Goal: Transaction & Acquisition: Download file/media

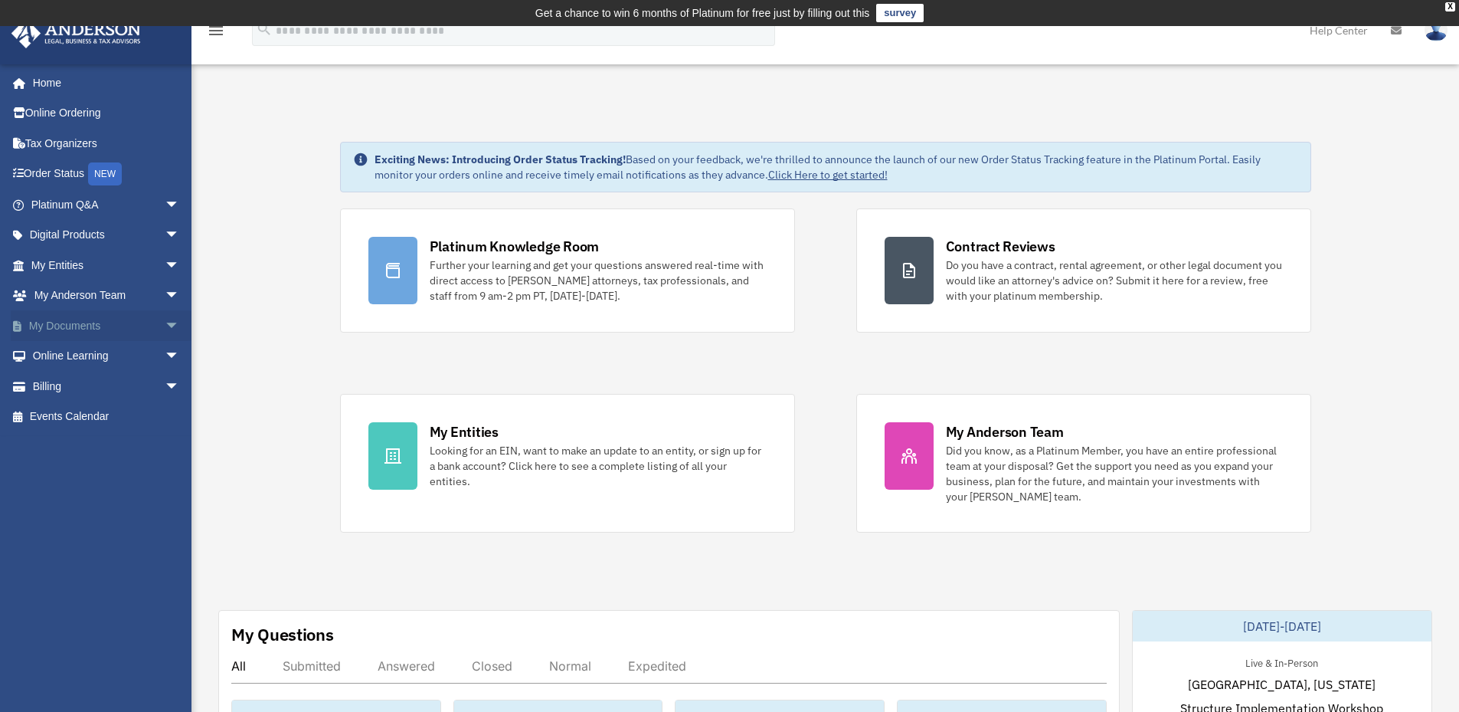
click at [72, 326] on link "My Documents arrow_drop_down" at bounding box center [107, 325] width 192 height 31
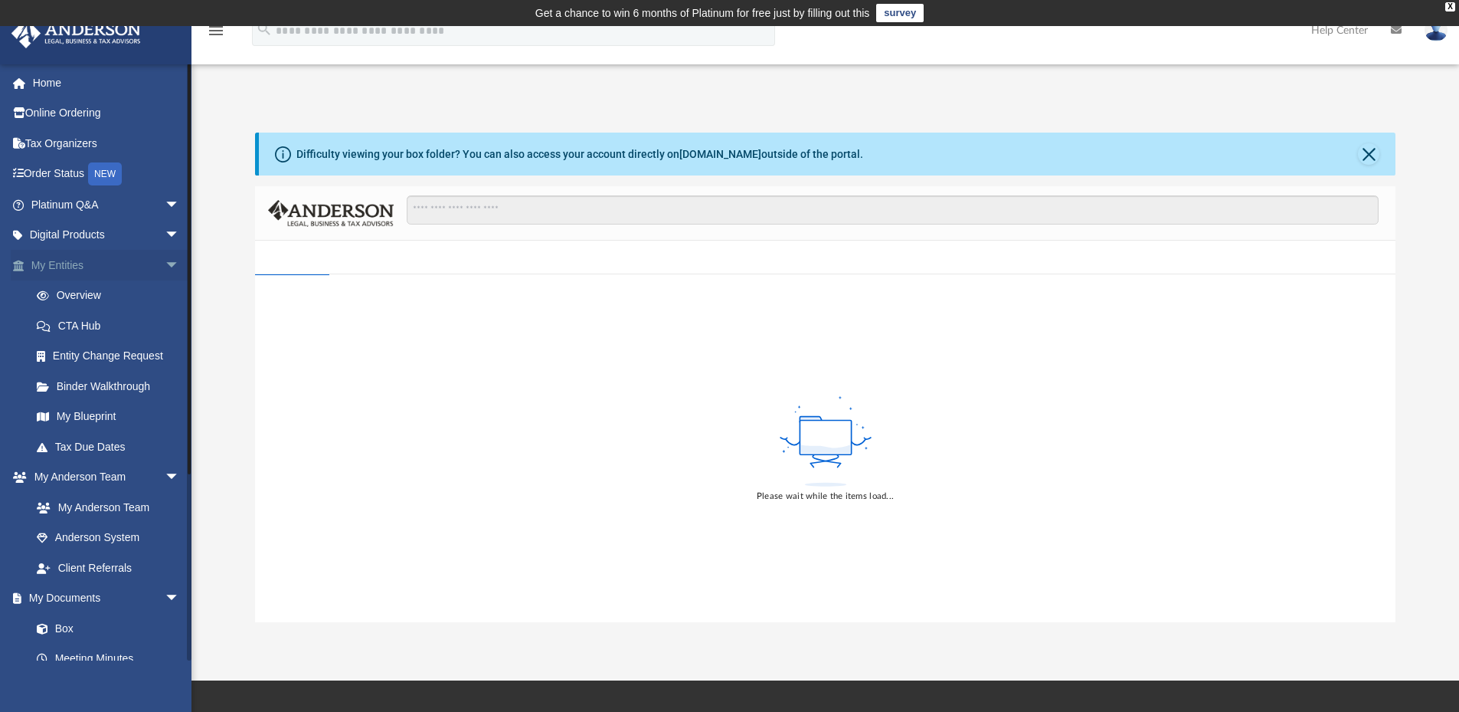
click at [165, 266] on span "arrow_drop_down" at bounding box center [180, 265] width 31 height 31
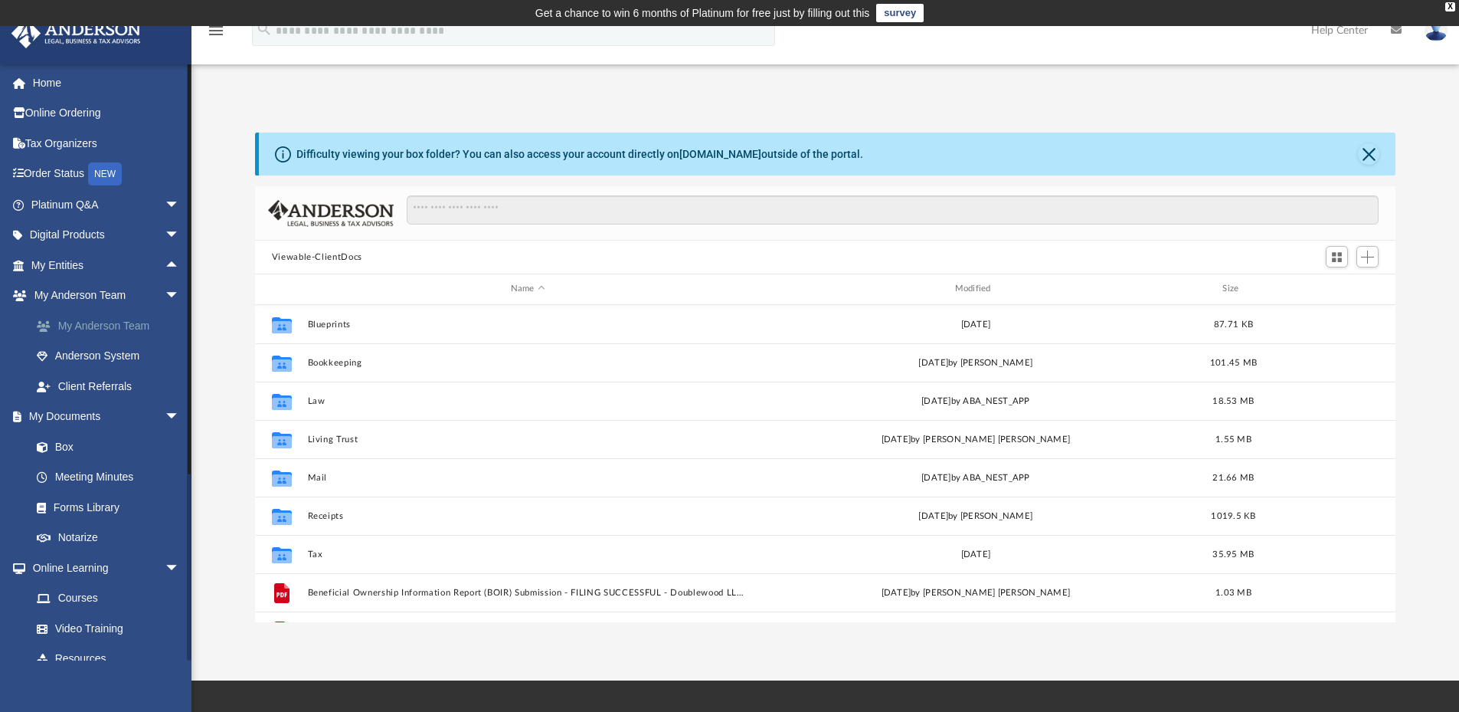
scroll to position [337, 1129]
click at [87, 442] on link "Box" at bounding box center [112, 446] width 182 height 31
click at [81, 442] on link "Box" at bounding box center [112, 446] width 182 height 31
click at [67, 446] on link "Box" at bounding box center [112, 446] width 182 height 31
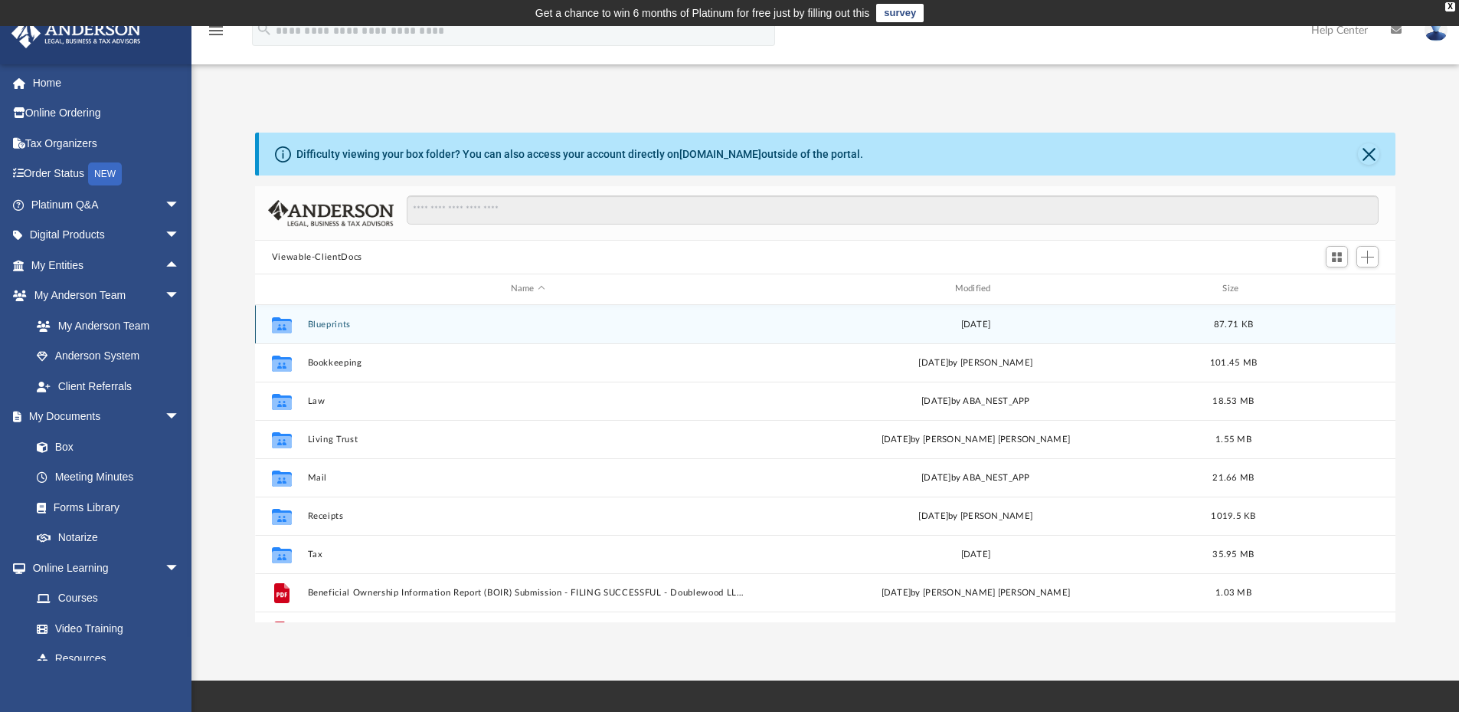
scroll to position [66, 0]
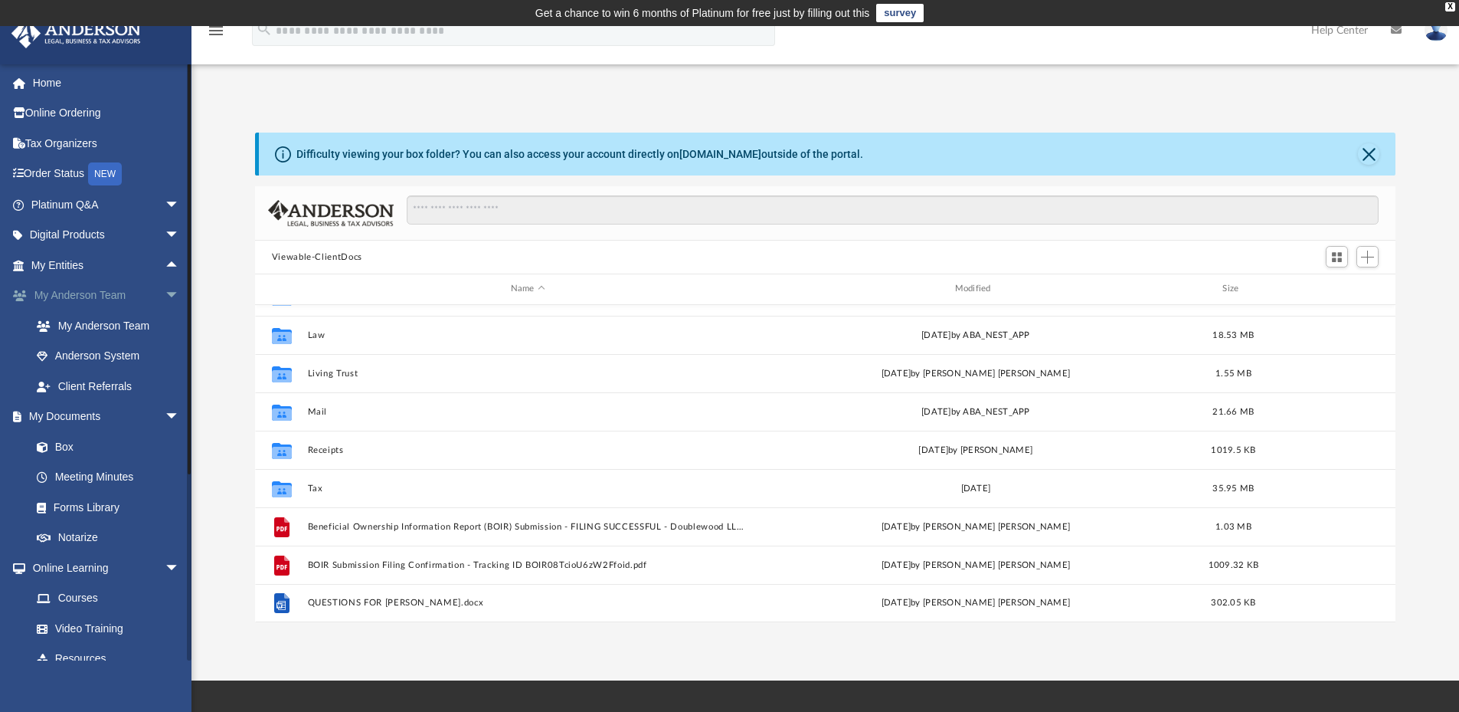
click at [165, 298] on span "arrow_drop_down" at bounding box center [180, 295] width 31 height 31
click at [166, 473] on span "arrow_drop_down" at bounding box center [180, 477] width 31 height 31
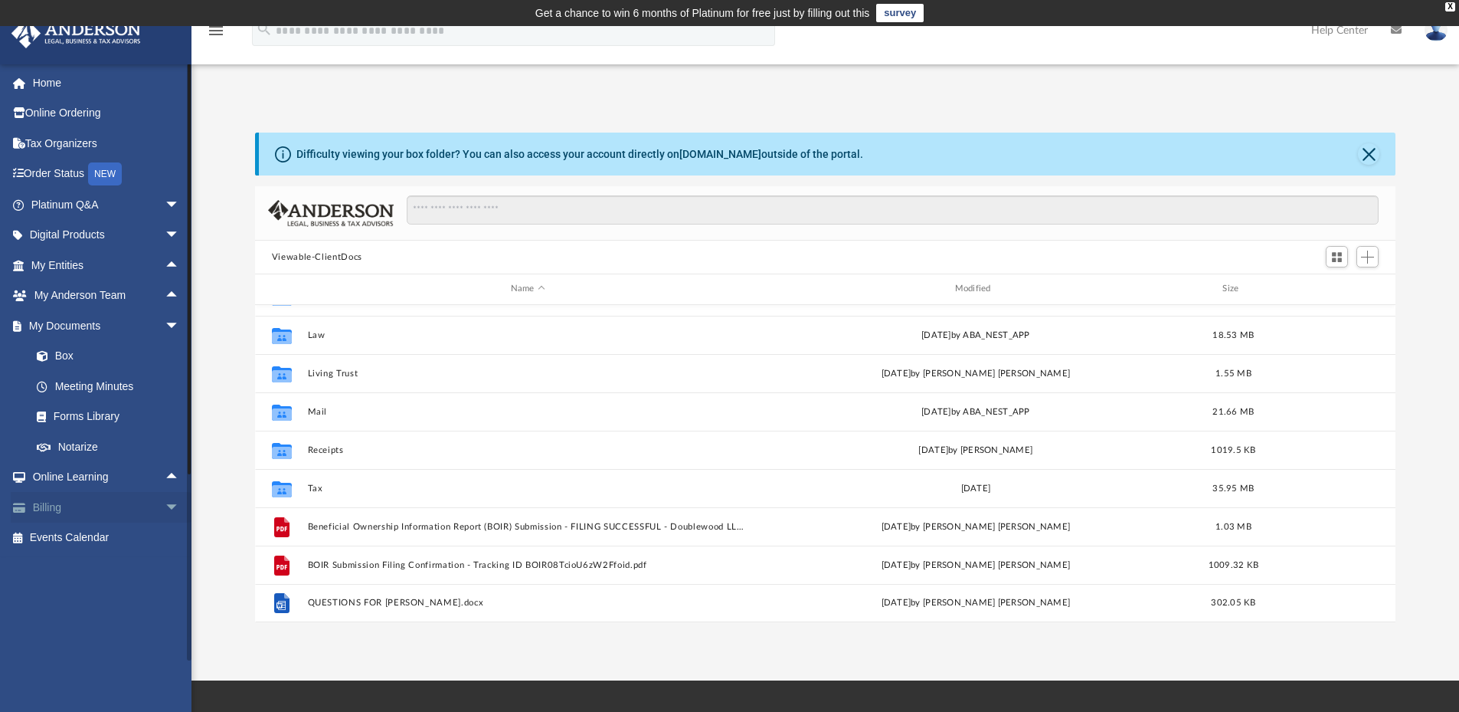
click at [165, 501] on span "arrow_drop_down" at bounding box center [180, 507] width 31 height 31
click at [112, 389] on link "Meeting Minutes" at bounding box center [112, 386] width 182 height 31
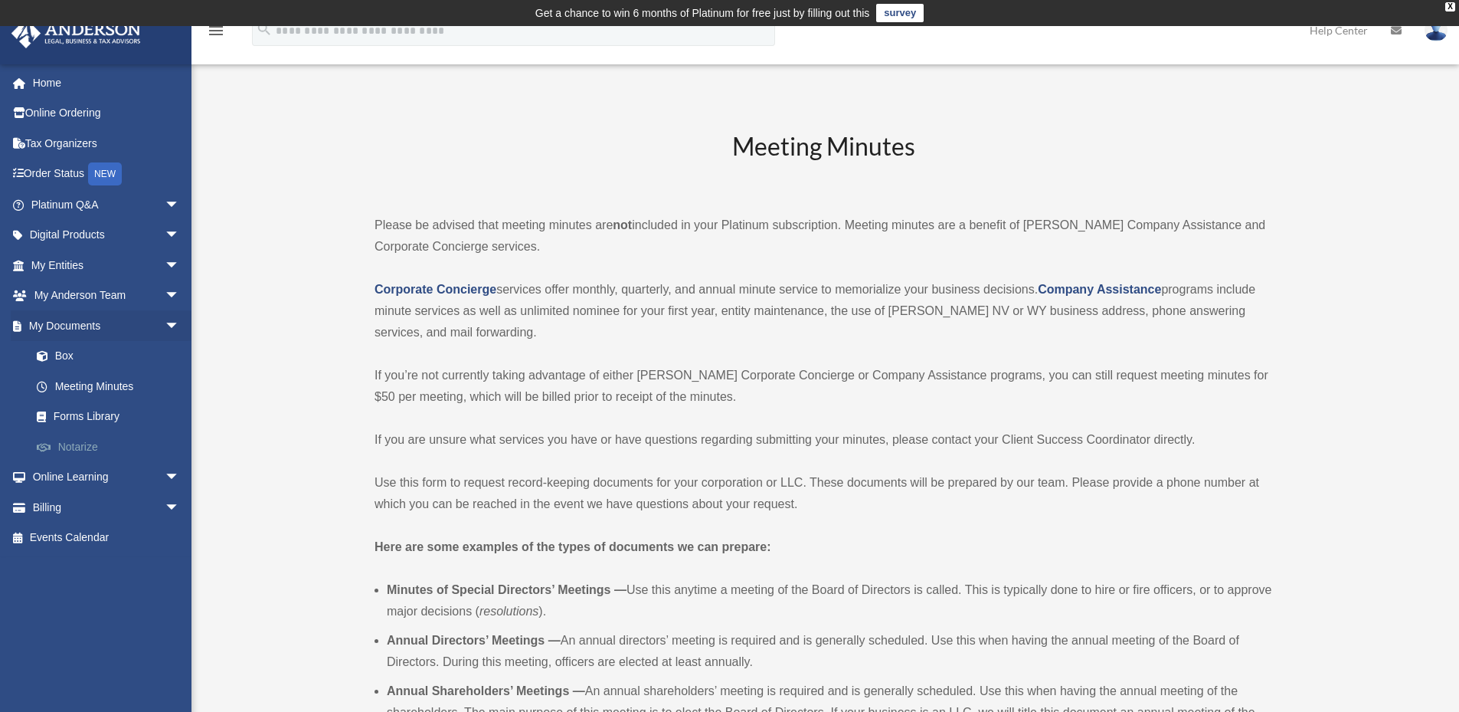
click at [72, 445] on link "Notarize" at bounding box center [112, 446] width 182 height 31
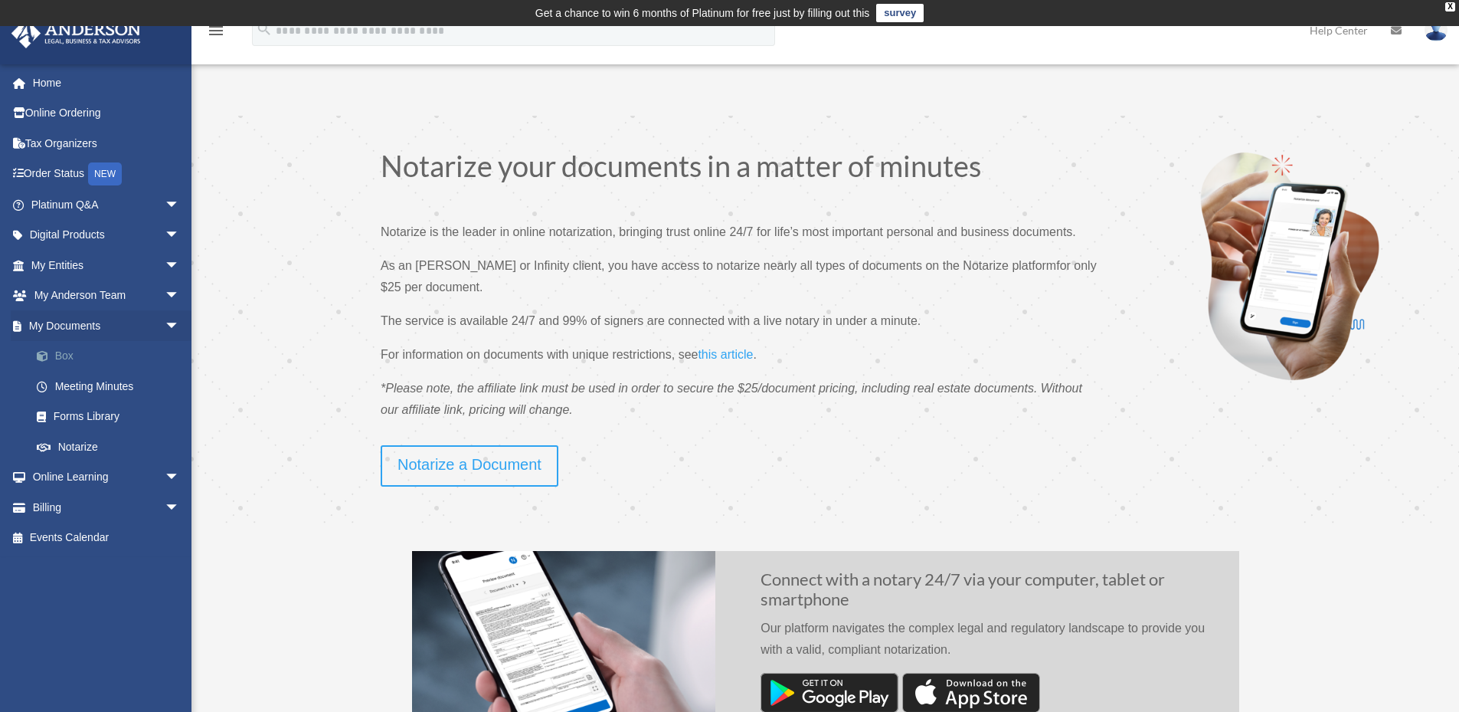
click at [63, 354] on link "Box" at bounding box center [112, 356] width 182 height 31
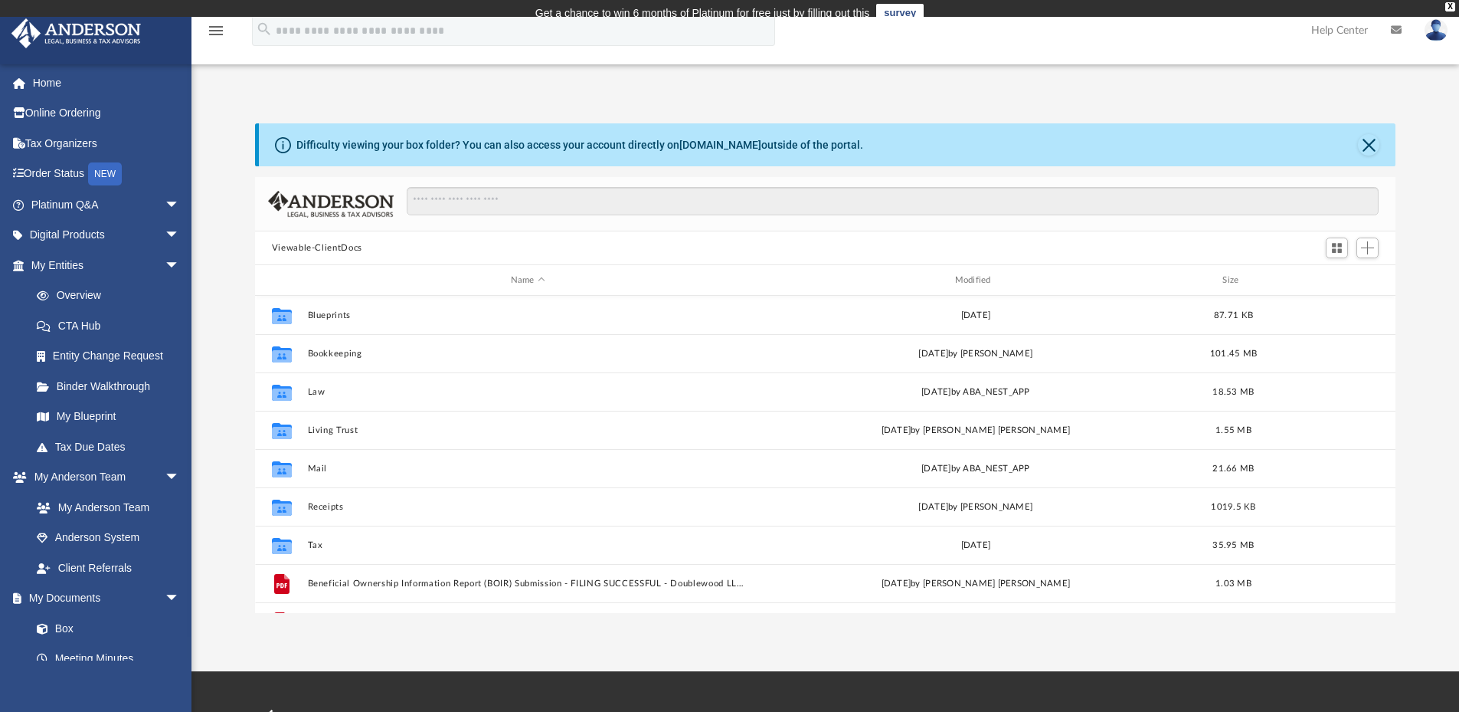
scroll to position [337, 1129]
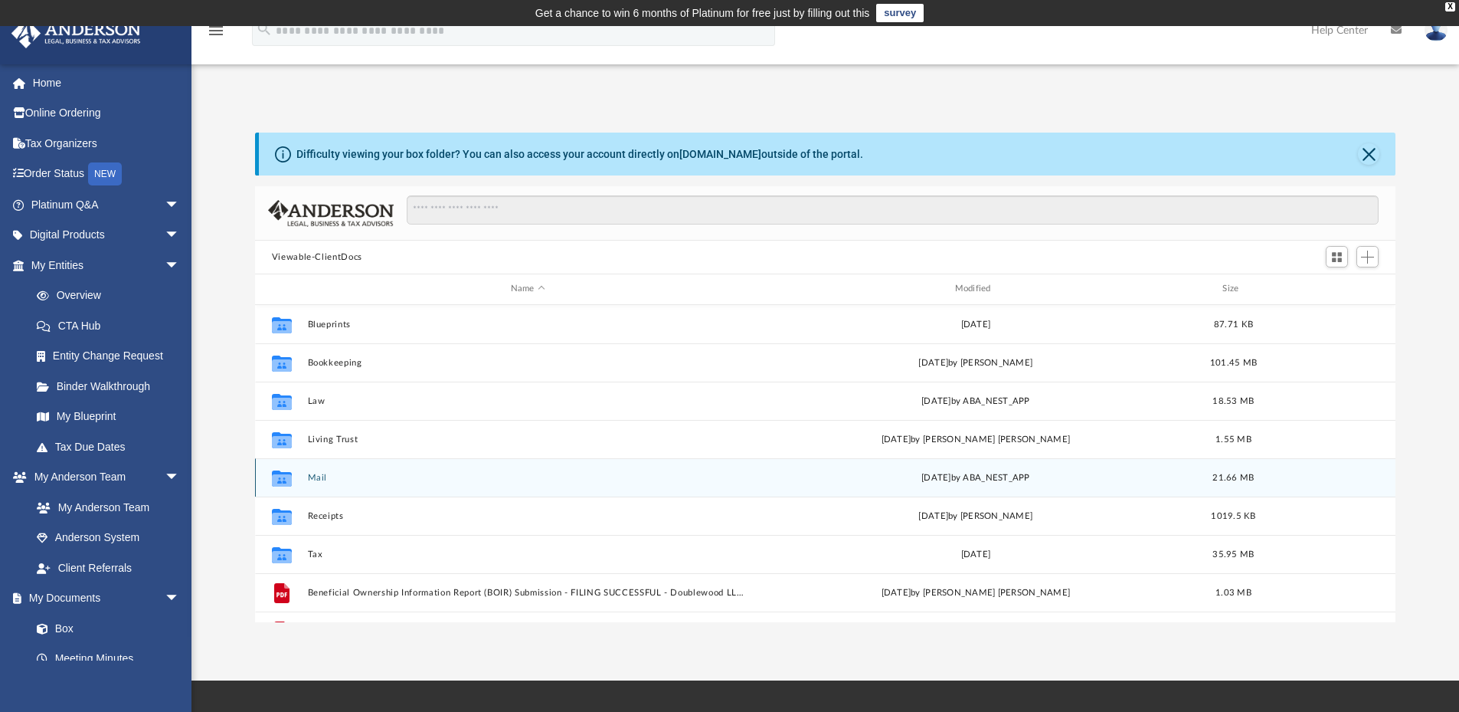
click at [319, 486] on div "Collaborated Folder Mail Mon Aug 4 2025 by ABA_NEST_APP 21.66 MB" at bounding box center [825, 477] width 1141 height 38
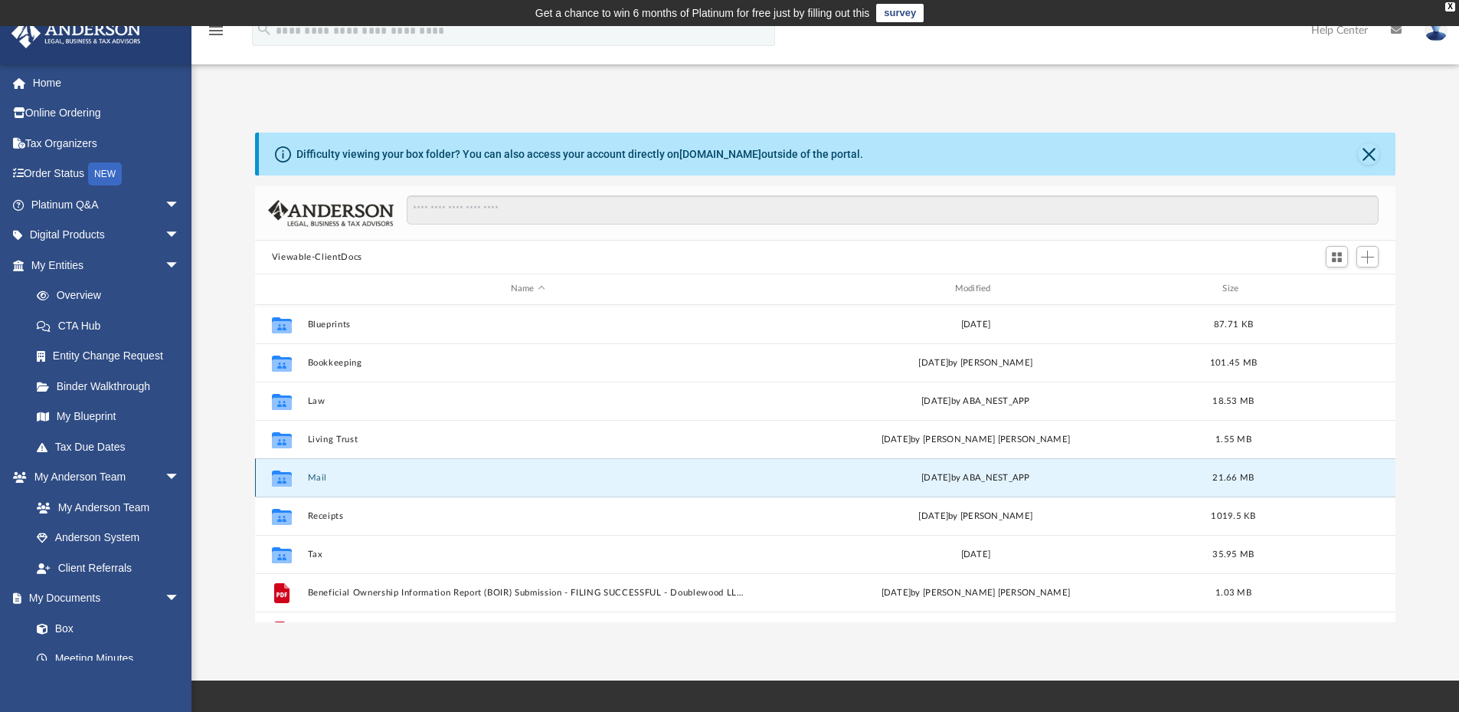
click at [322, 478] on button "Mail" at bounding box center [527, 478] width 441 height 10
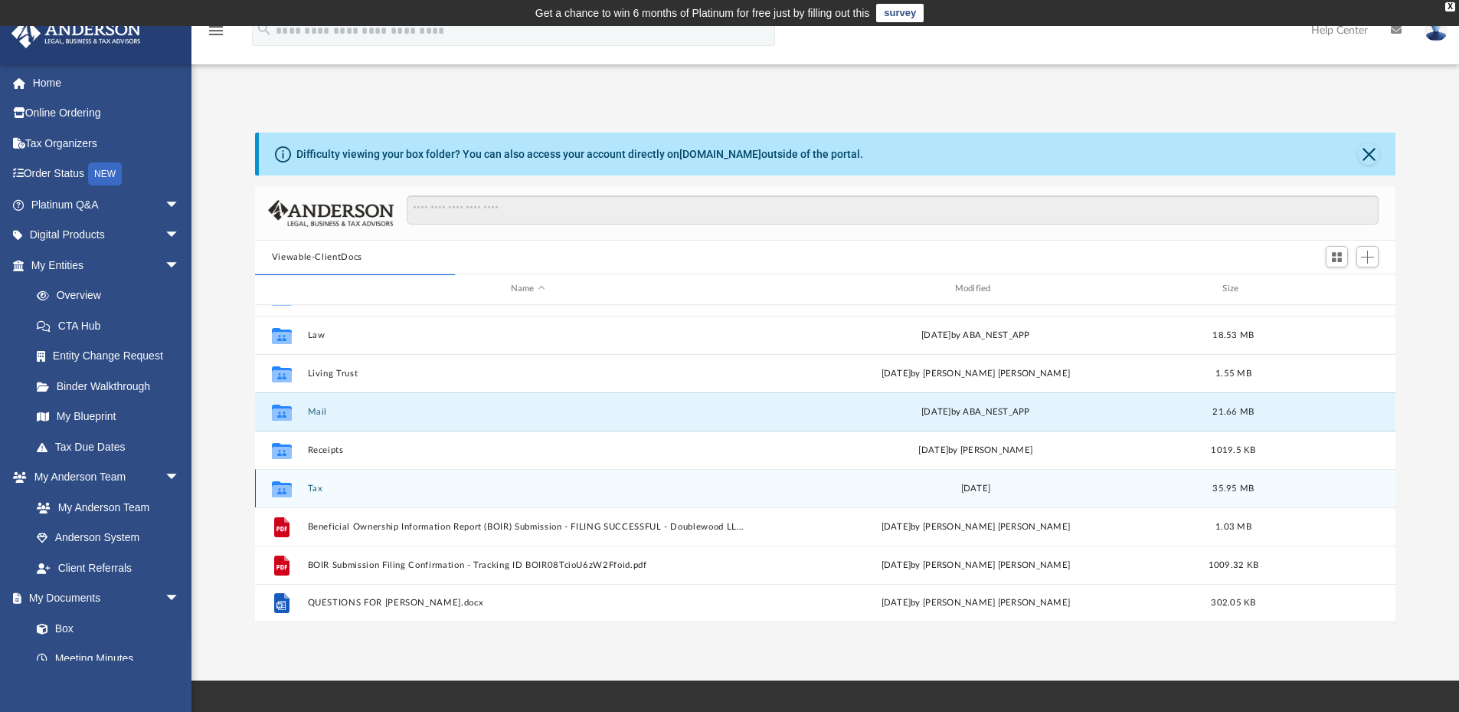
scroll to position [0, 0]
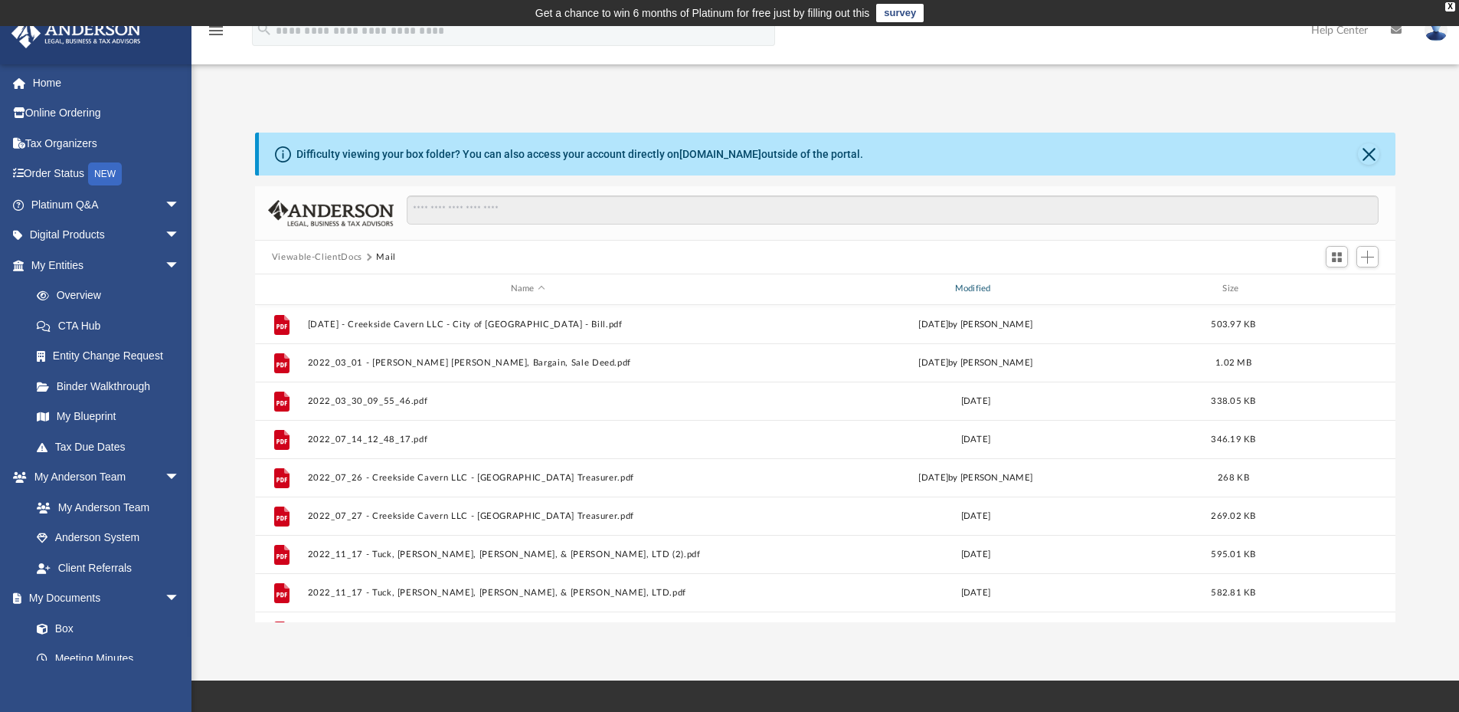
click at [979, 286] on div "Modified" at bounding box center [975, 289] width 441 height 14
click at [991, 290] on div "Modified" at bounding box center [975, 289] width 441 height 14
click at [968, 285] on div "Modified" at bounding box center [975, 289] width 441 height 14
click at [978, 289] on div "Modified" at bounding box center [975, 289] width 441 height 14
click at [967, 293] on div "Modified" at bounding box center [975, 289] width 441 height 14
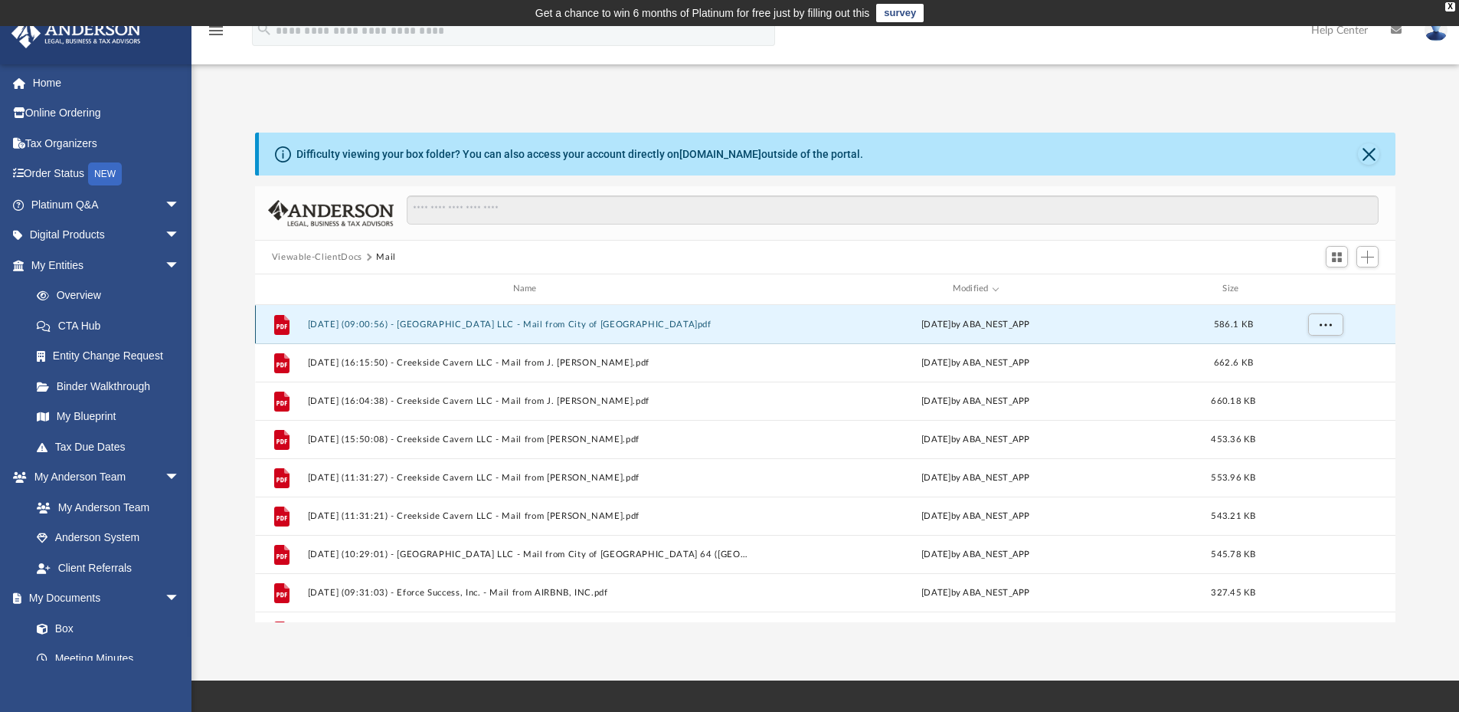
click at [662, 327] on button "2025.08.04 (09:00:56) - Creekside Cavern LLC - Mail from City of North Las Vega…" at bounding box center [527, 324] width 441 height 10
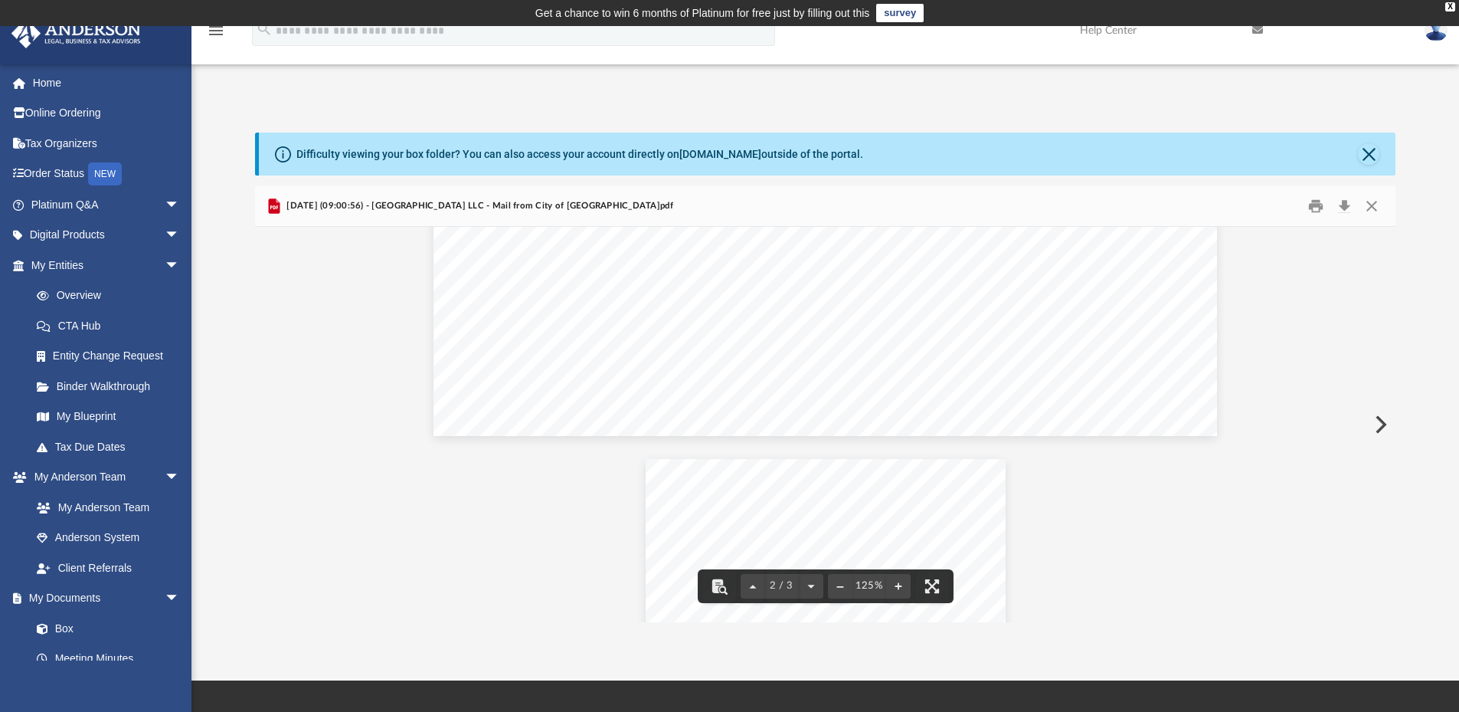
scroll to position [1839, 0]
click at [1347, 209] on button "Download" at bounding box center [1345, 207] width 28 height 24
click at [1372, 147] on button "Close" at bounding box center [1368, 153] width 21 height 21
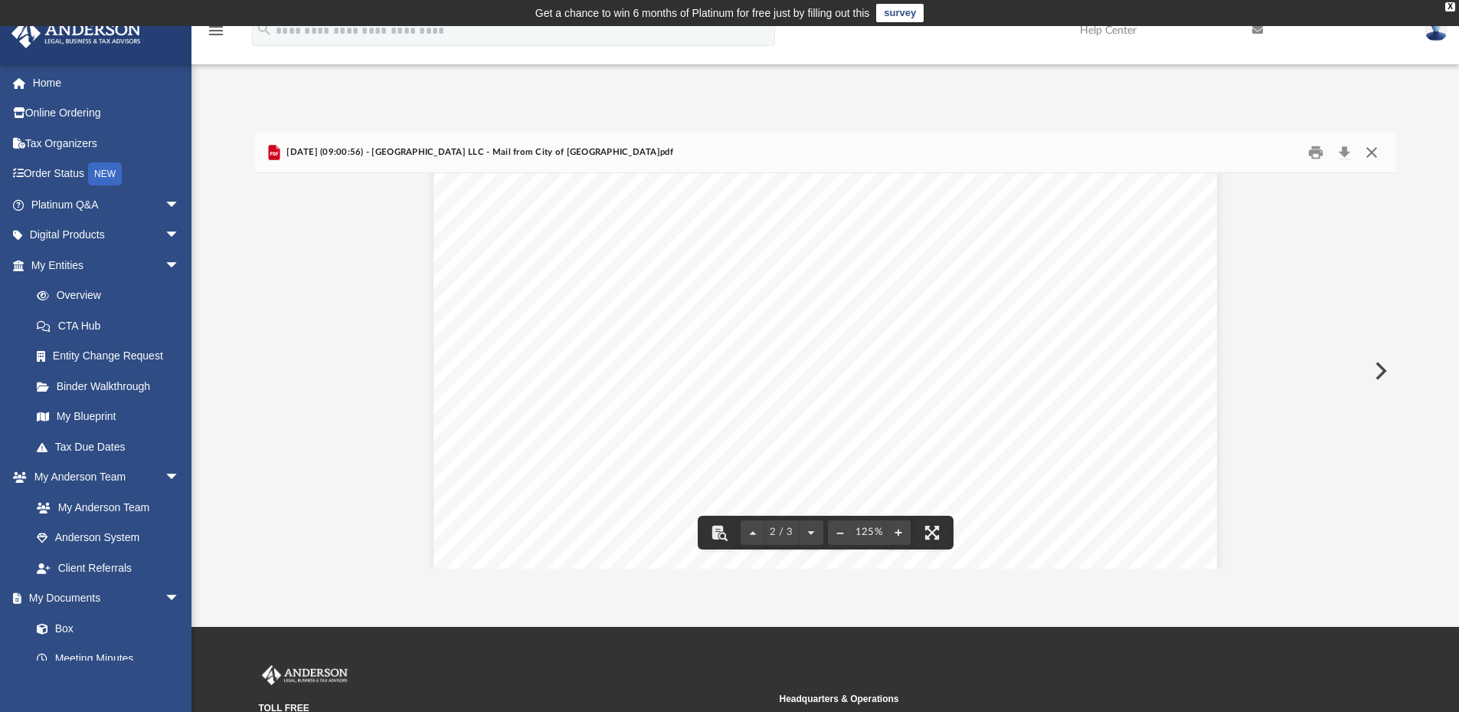
click at [1367, 152] on button "Close" at bounding box center [1372, 153] width 28 height 24
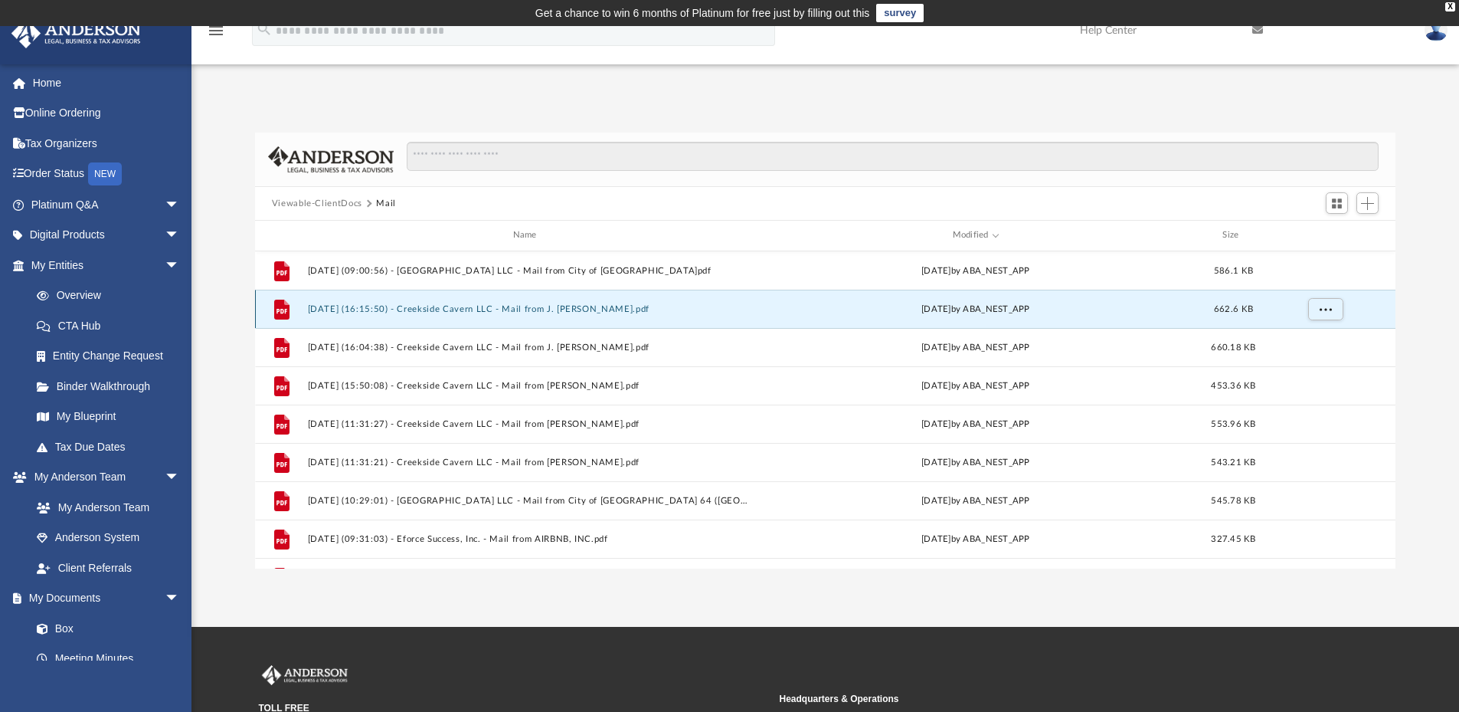
click at [609, 312] on button "2025.07.24 (16:15:50) - Creekside Cavern LLC - Mail from J. KEN DIAZ.pdf" at bounding box center [527, 309] width 441 height 10
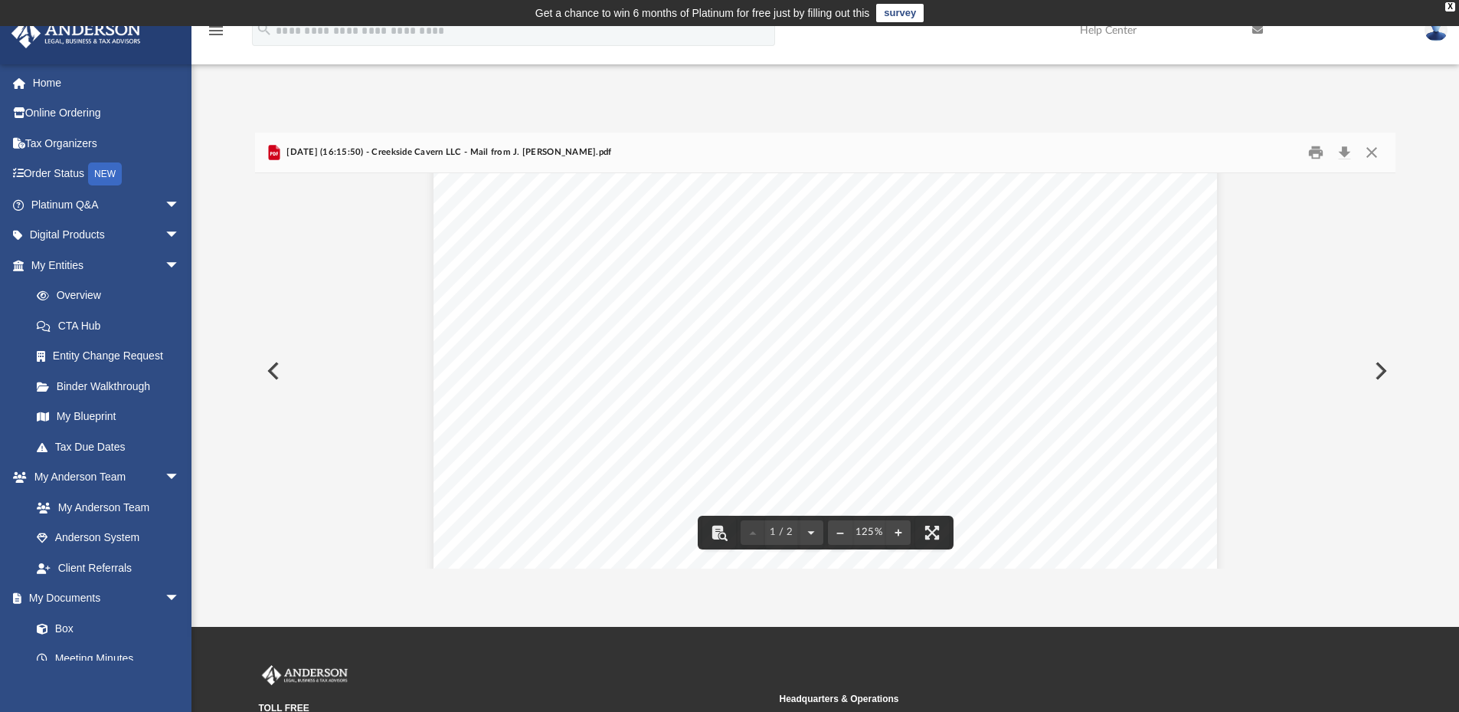
scroll to position [0, 0]
click at [1344, 150] on button "Download" at bounding box center [1345, 153] width 28 height 24
click at [231, 155] on div "Difficulty viewing your box folder? You can also access your account directly o…" at bounding box center [826, 351] width 1268 height 436
click at [1370, 151] on button "Close" at bounding box center [1372, 153] width 28 height 24
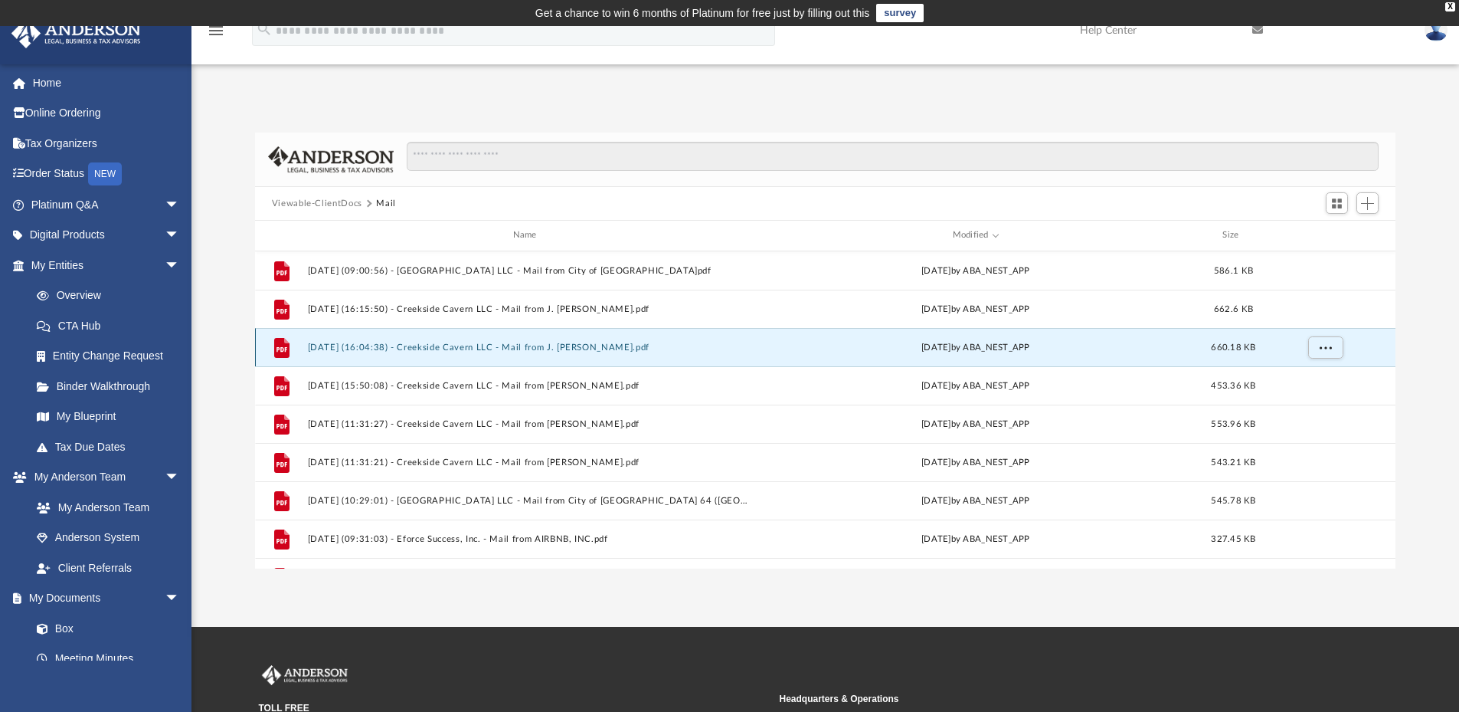
click at [615, 350] on button "2025.07.24 (16:04:38) - Creekside Cavern LLC - Mail from J. KEN DIAZ.pdf" at bounding box center [527, 347] width 441 height 10
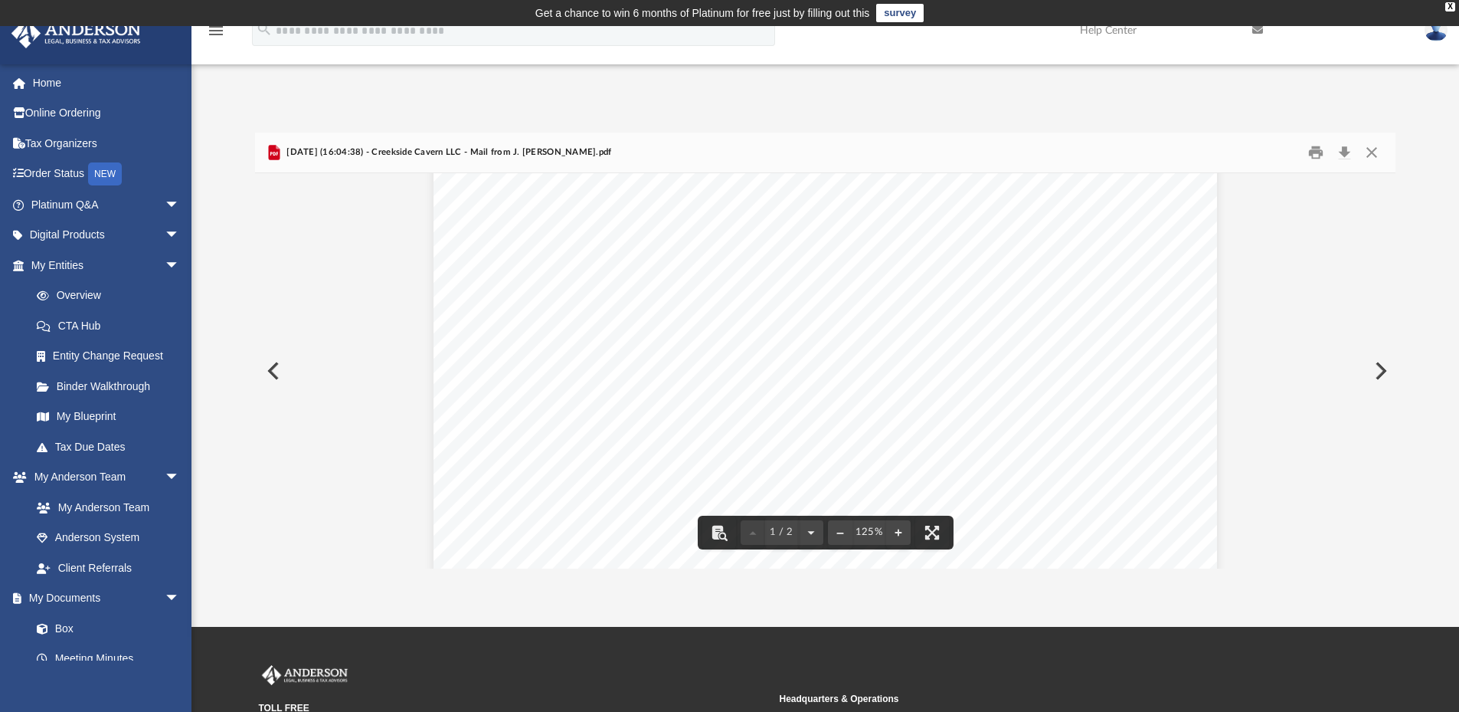
scroll to position [153, 0]
click at [1343, 156] on button "Download" at bounding box center [1345, 153] width 28 height 24
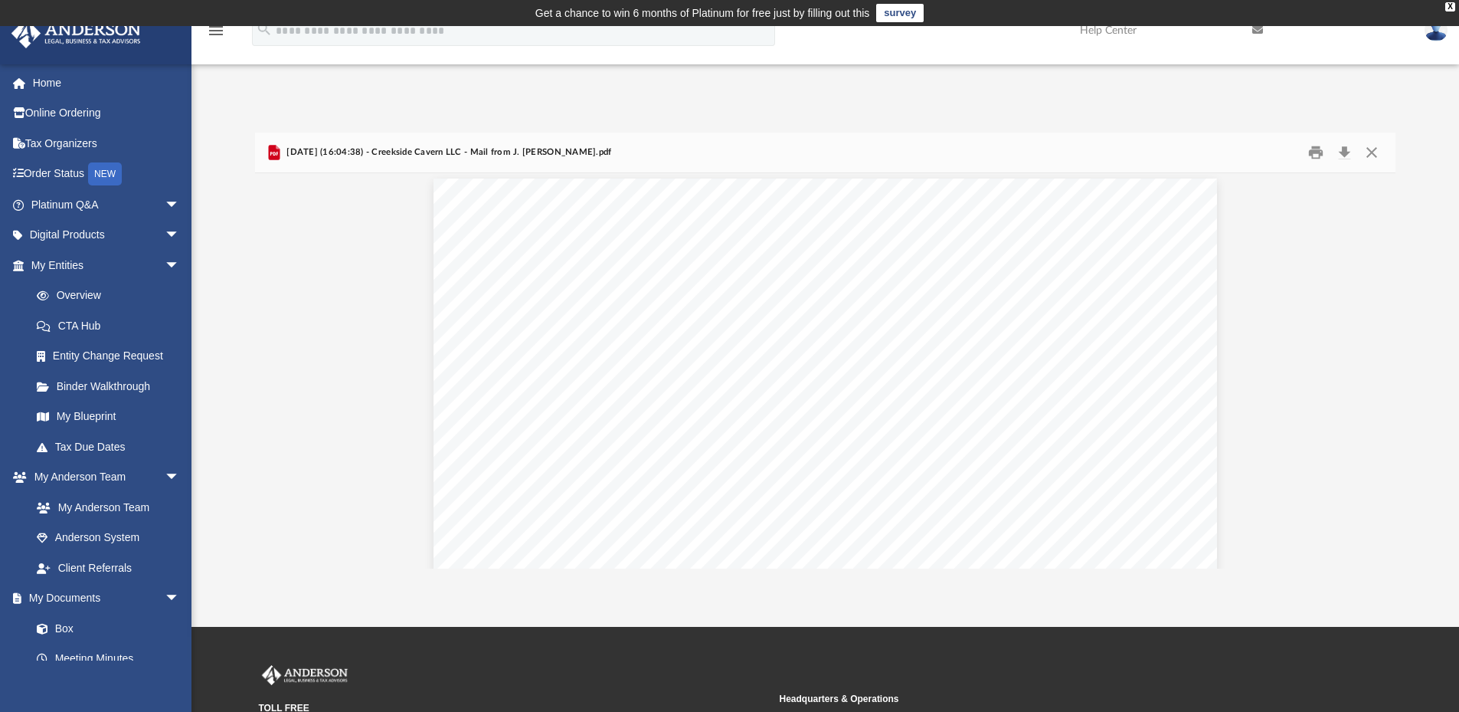
scroll to position [0, 0]
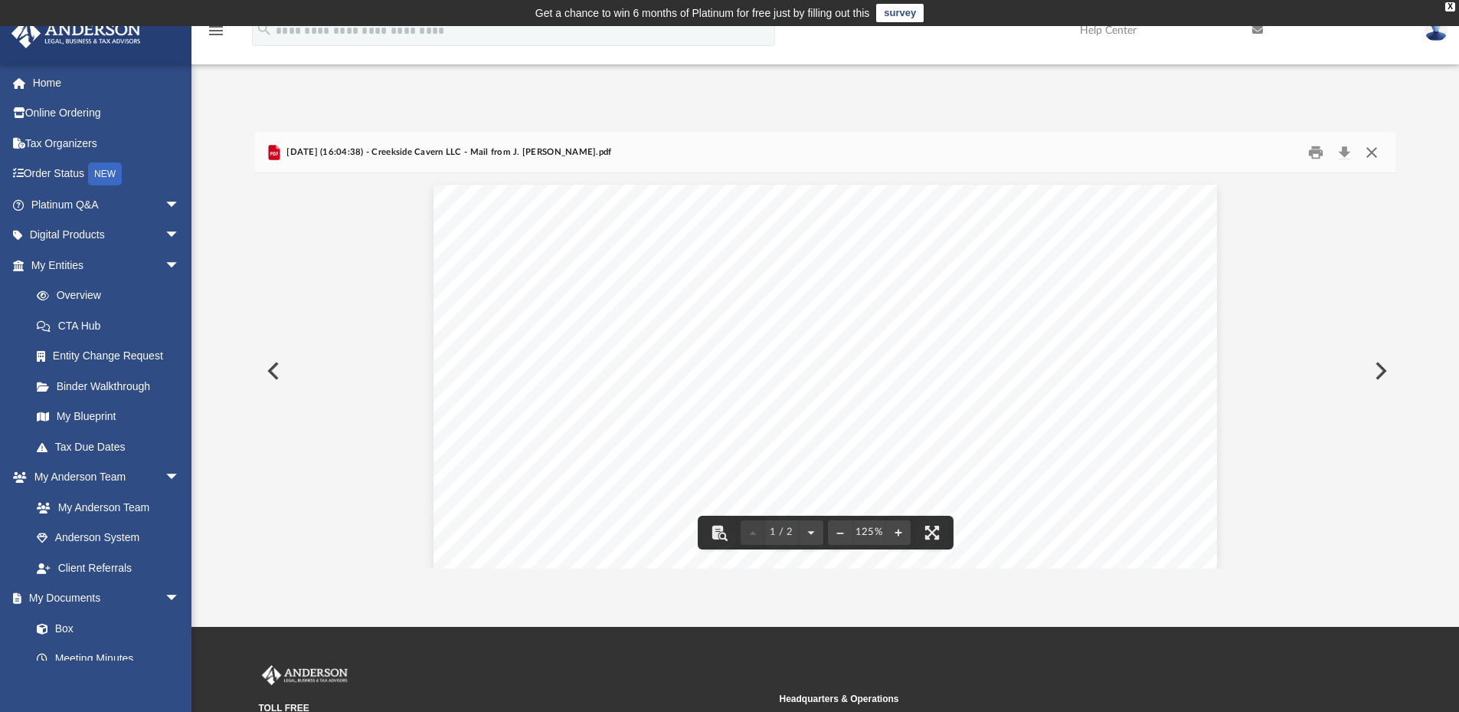
click at [1373, 152] on button "Close" at bounding box center [1372, 153] width 28 height 24
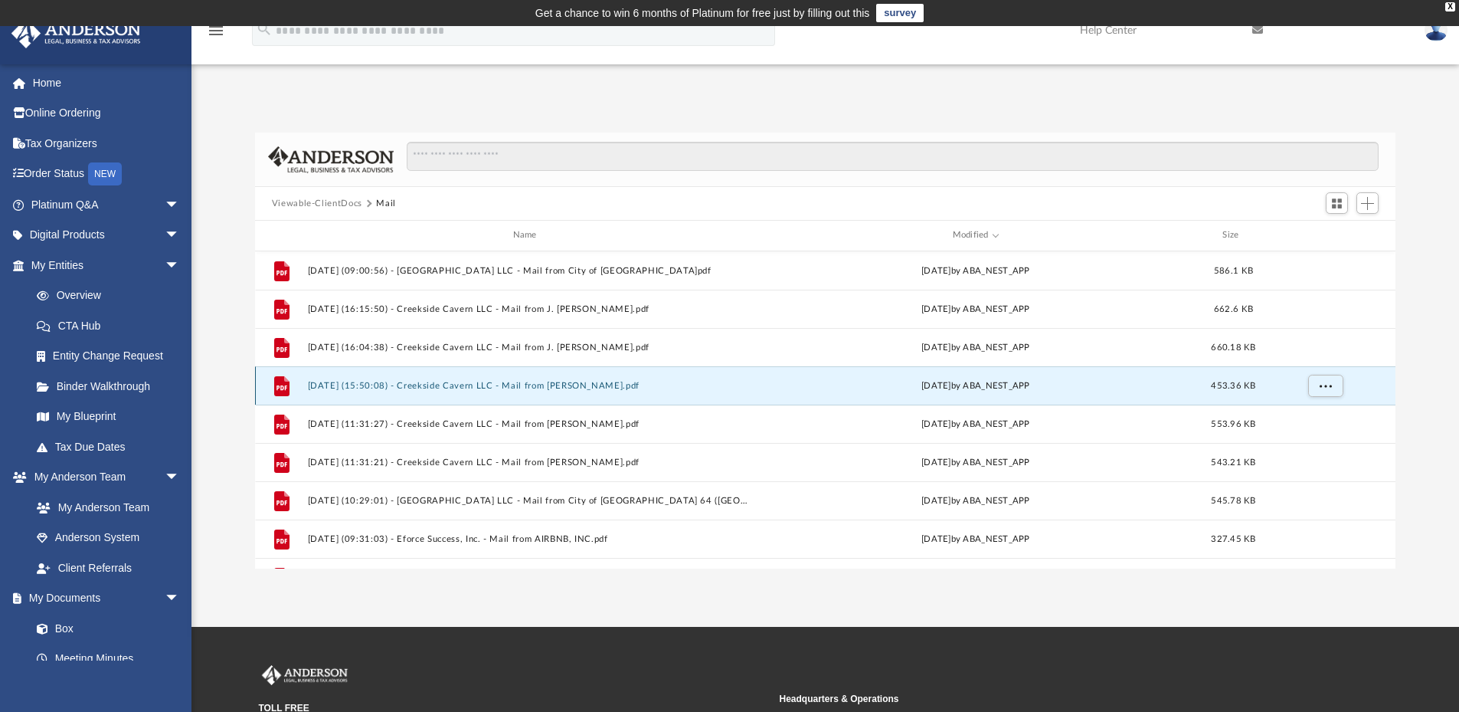
click at [599, 388] on button "2025.02.12 (15:50:08) - Creekside Cavern LLC - Mail from R. Knepp.pdf" at bounding box center [527, 386] width 441 height 10
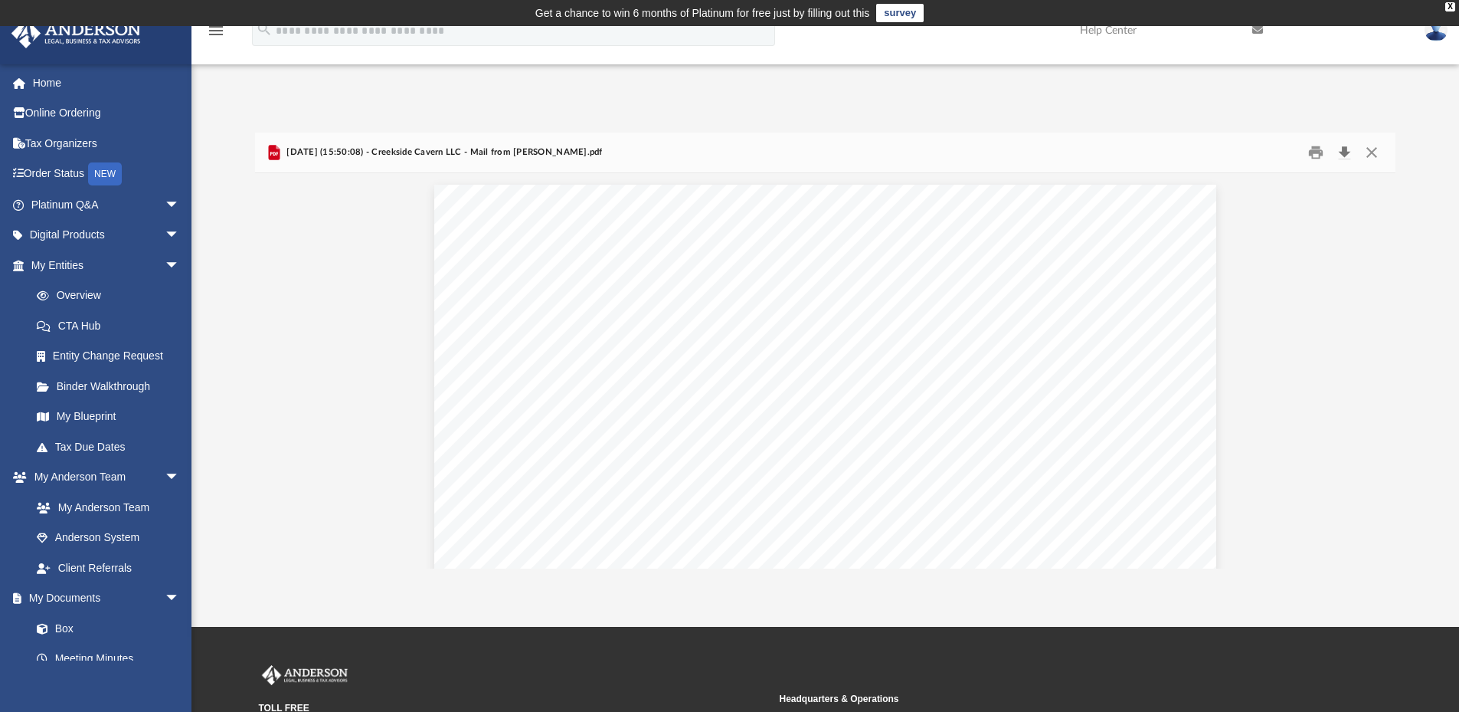
click at [1344, 150] on button "Download" at bounding box center [1345, 153] width 28 height 24
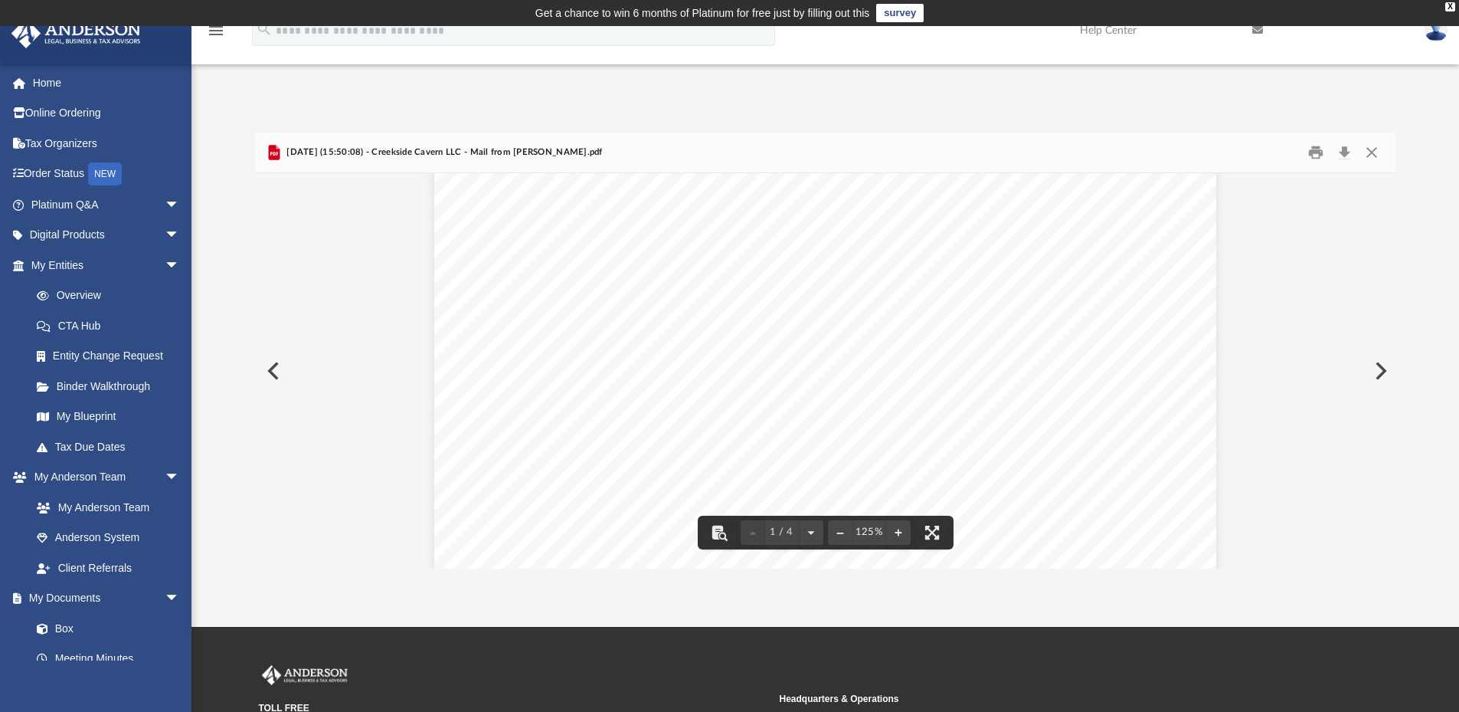
click at [764, 101] on div "Difficulty viewing your box folder? You can also access your account directly o…" at bounding box center [826, 334] width 1268 height 468
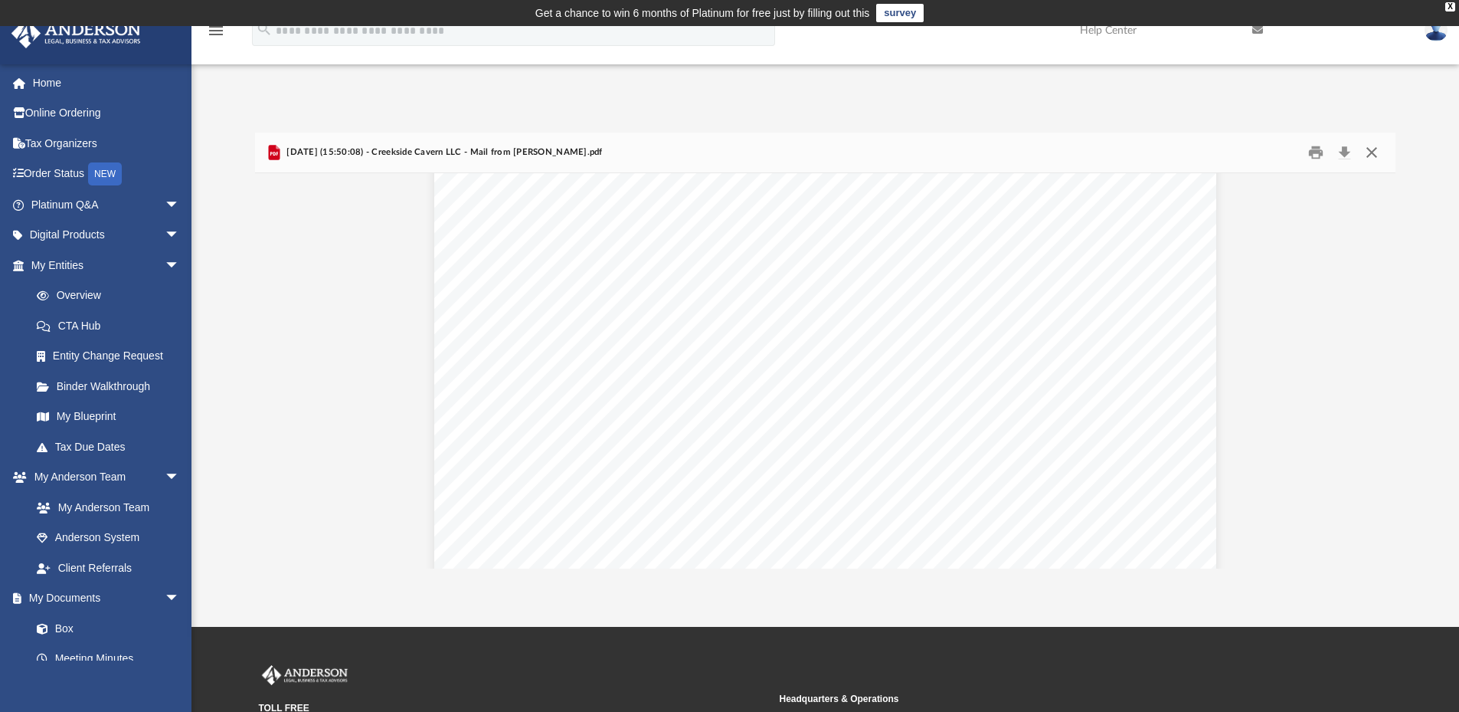
click at [1376, 148] on button "Close" at bounding box center [1372, 153] width 28 height 24
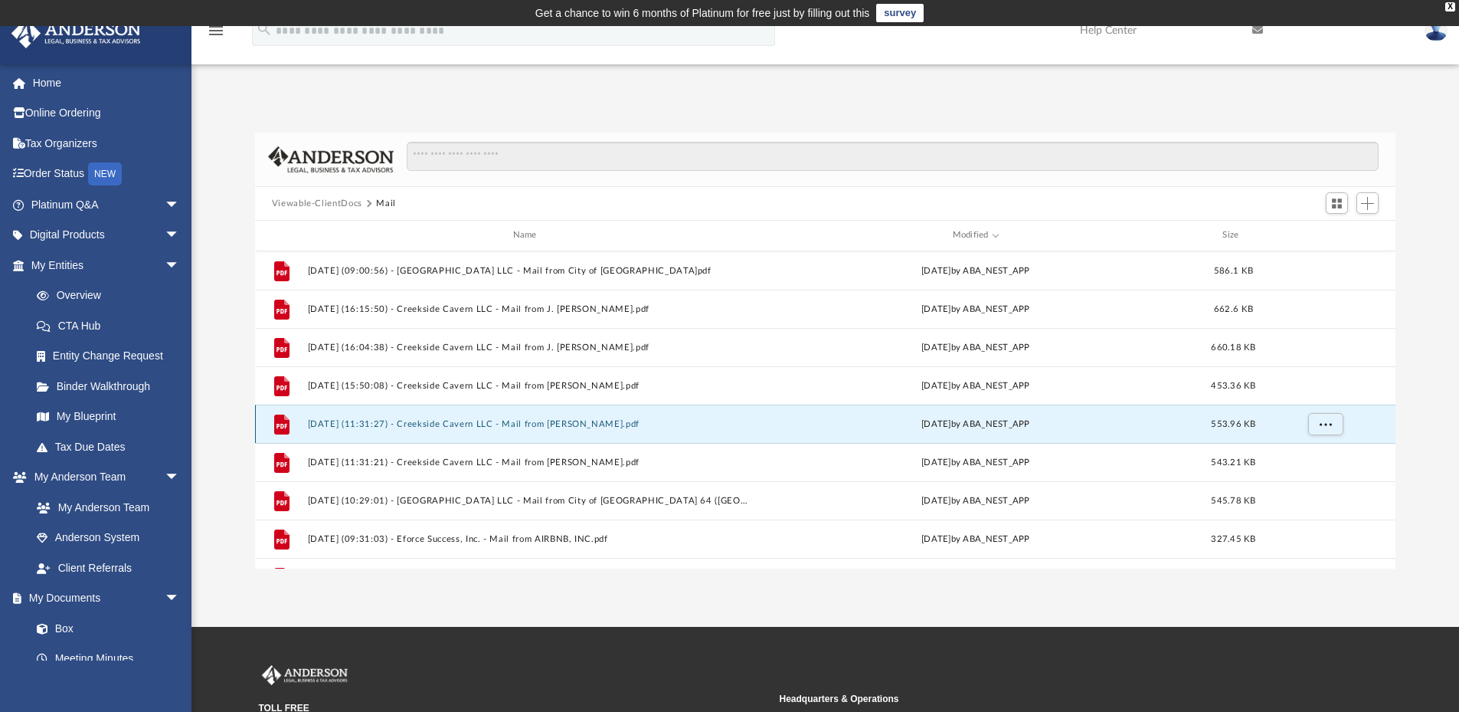
click at [590, 422] on button "2025.02.12 (11:31:27) - Creekside Cavern LLC - Mail from R. Knepp.pdf" at bounding box center [527, 424] width 441 height 10
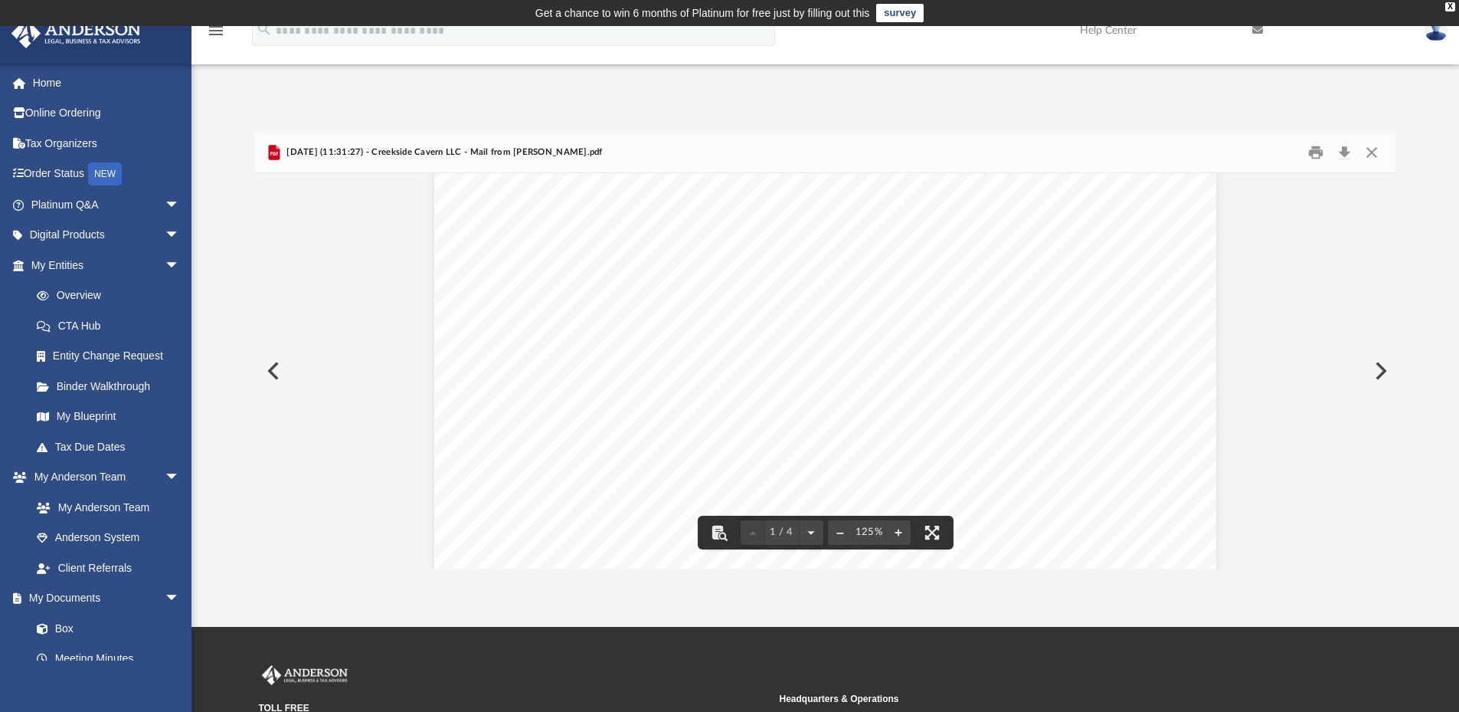
scroll to position [0, 0]
click at [1344, 152] on button "Download" at bounding box center [1345, 153] width 28 height 24
click at [702, 98] on div "App tucklim@gmail.com Sign Out tlim@eforcesuccess.com Home Online Ordering Tax …" at bounding box center [729, 326] width 1459 height 484
click at [1365, 155] on button "Close" at bounding box center [1372, 153] width 28 height 24
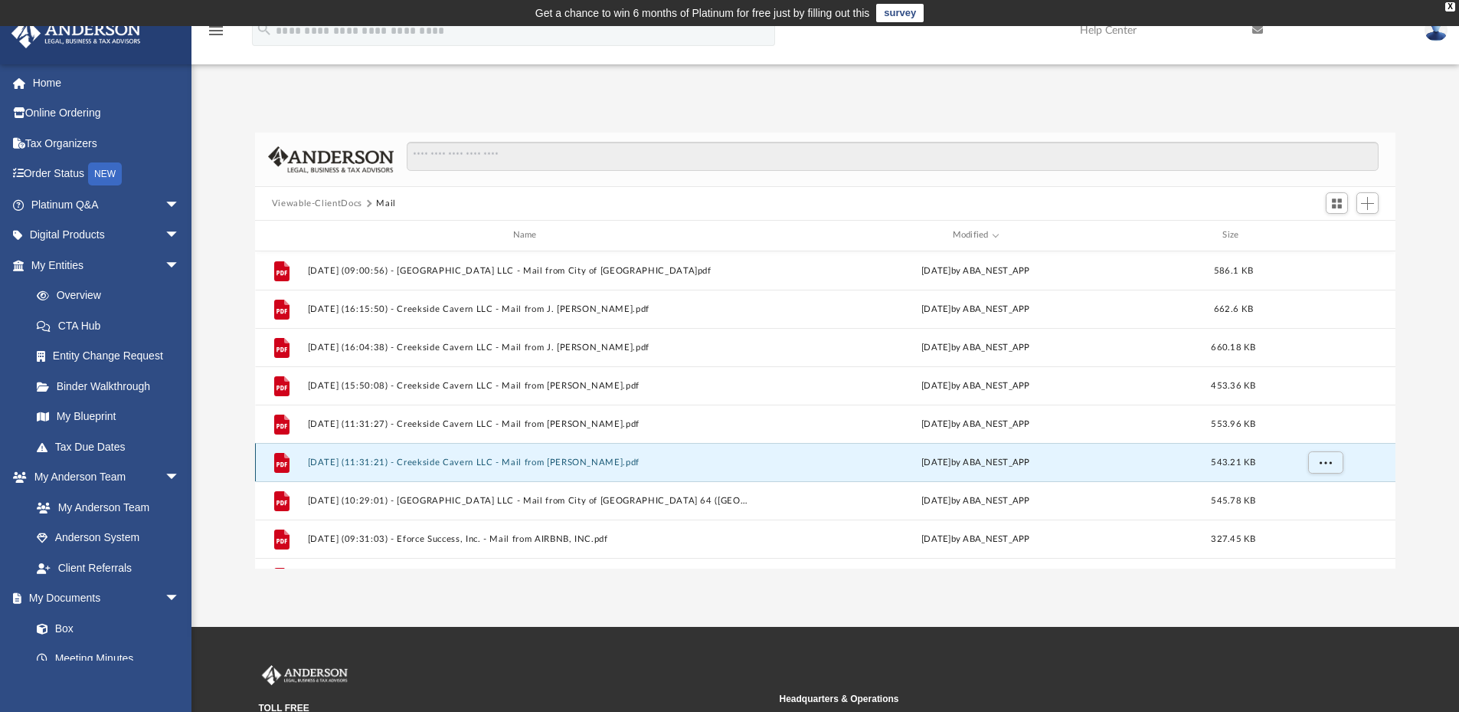
click at [591, 463] on button "2025.02.12 (11:31:21) - Creekside Cavern LLC - Mail from R. Knepp.pdf" at bounding box center [527, 462] width 441 height 10
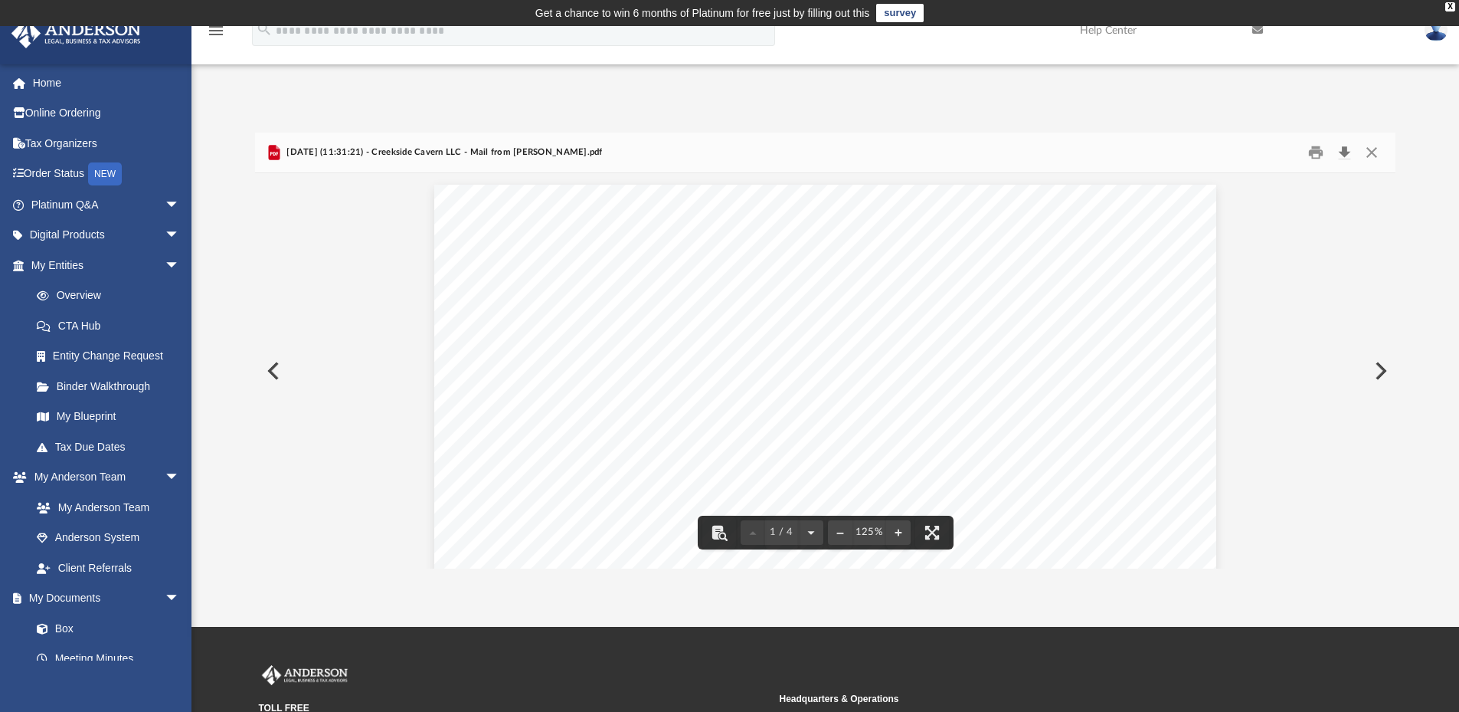
click at [1351, 158] on button "Download" at bounding box center [1345, 153] width 28 height 24
click at [286, 103] on div "Difficulty viewing your box folder? You can also access your account directly o…" at bounding box center [826, 334] width 1268 height 468
click at [1369, 154] on button "Close" at bounding box center [1372, 153] width 28 height 24
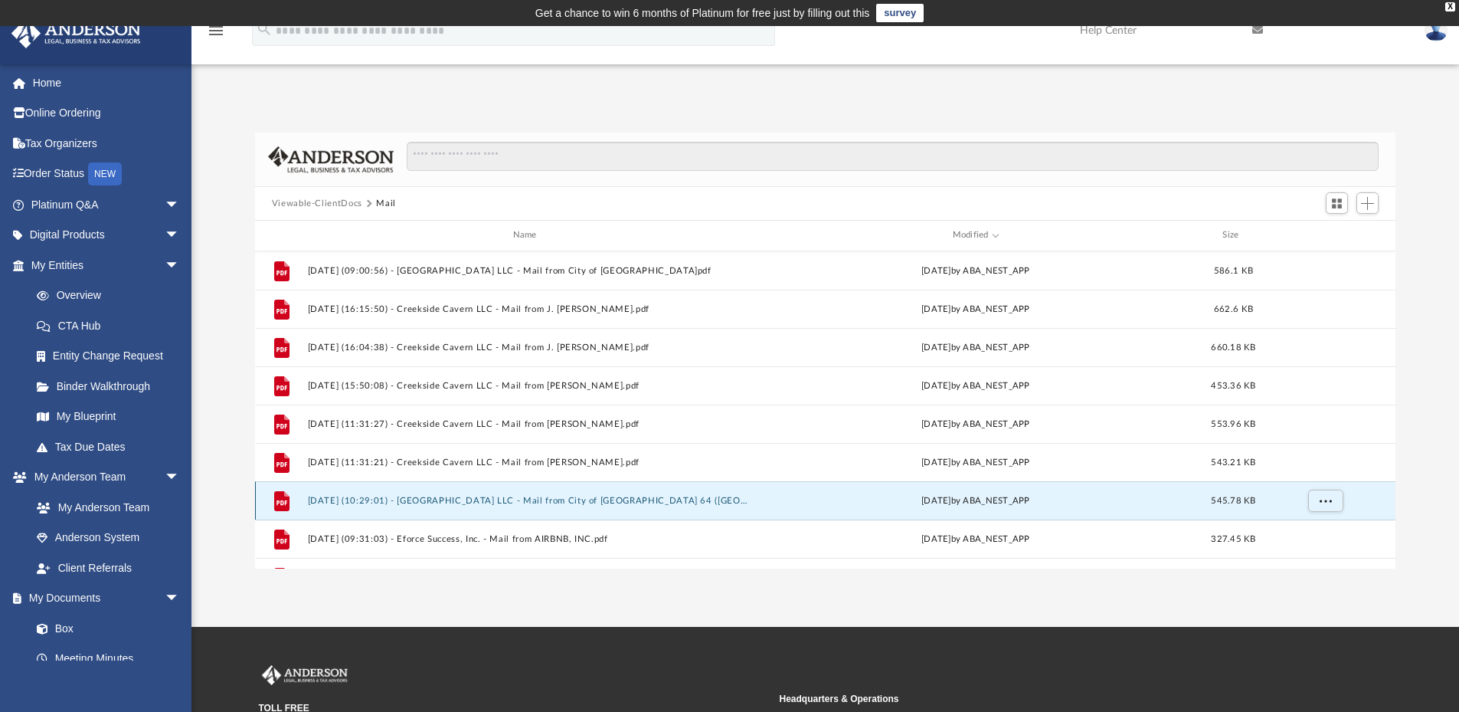
click at [692, 503] on button "2025.02.10 (10:29:01) - Creekside Cavern LLC - Mail from City of North Las Vega…" at bounding box center [527, 501] width 441 height 10
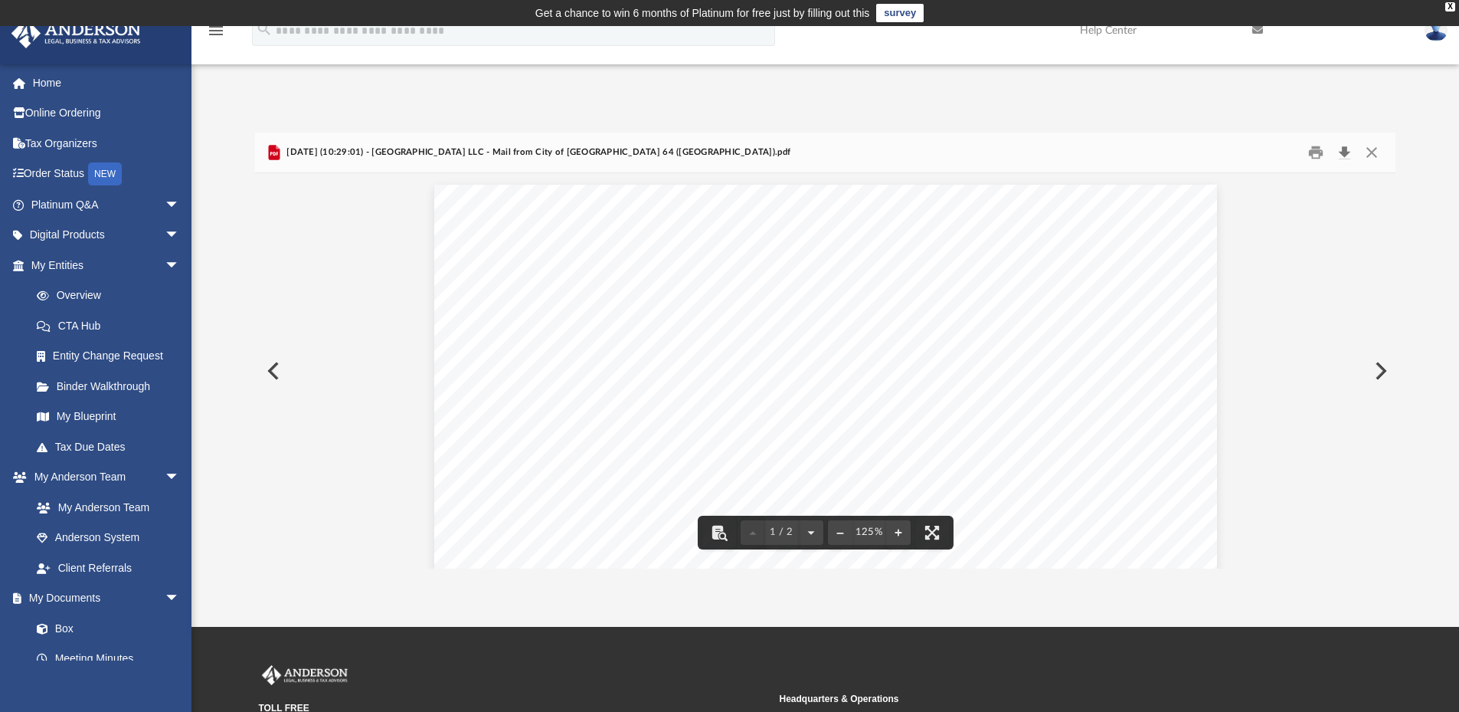
click at [1347, 148] on button "Download" at bounding box center [1345, 153] width 28 height 24
click at [270, 70] on div "App tucklim@gmail.com Sign Out tlim@eforcesuccess.com Home Online Ordering Tax …" at bounding box center [729, 326] width 1459 height 601
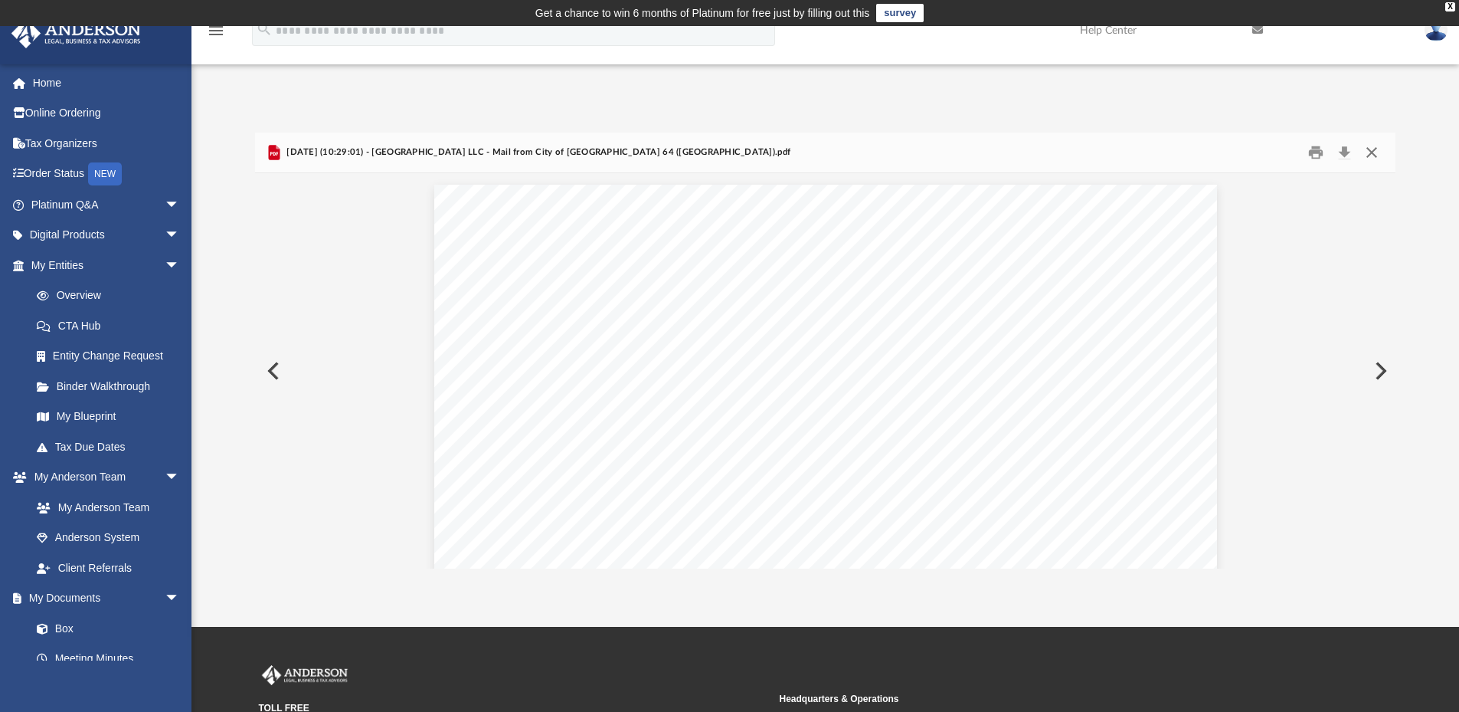
click at [1376, 152] on button "Close" at bounding box center [1372, 153] width 28 height 24
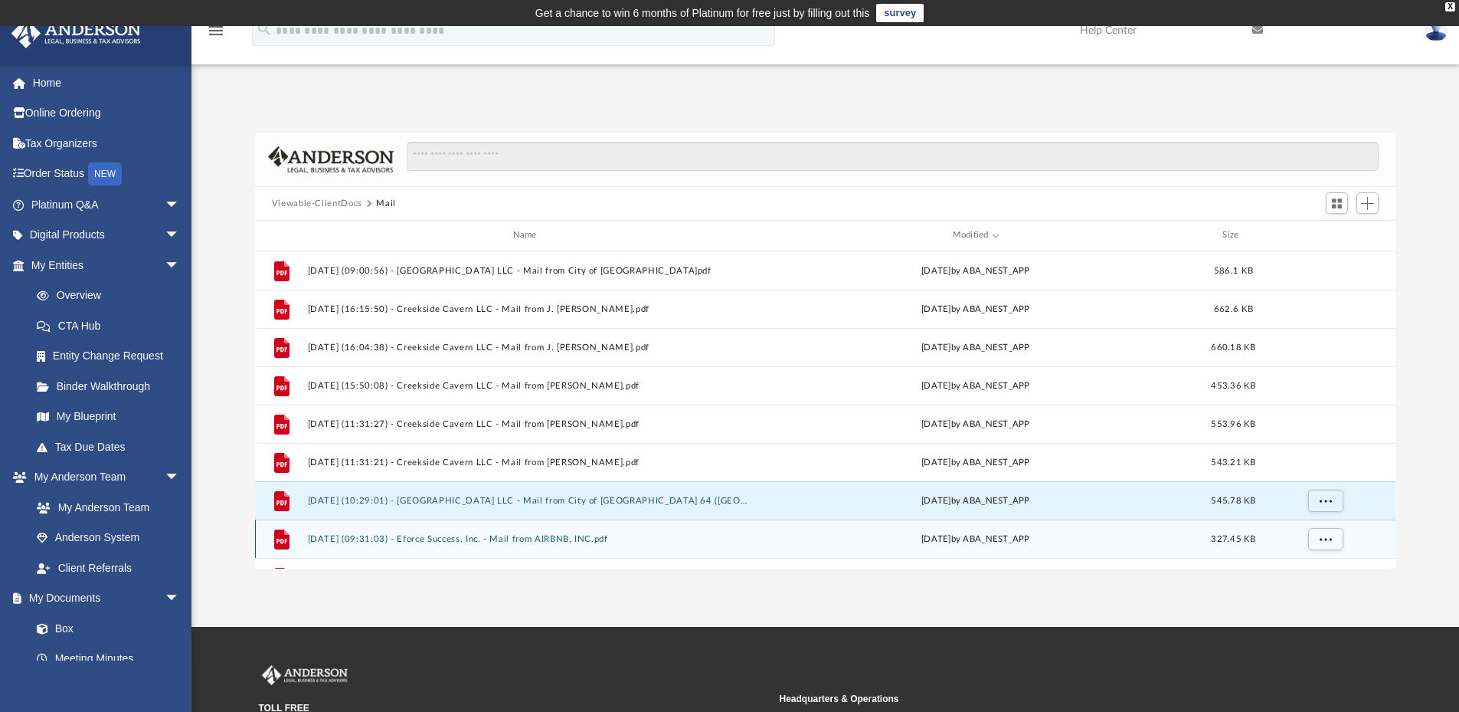
click at [848, 542] on div "Thu Feb 6 2025 by ABA_NEST_APP" at bounding box center [975, 539] width 441 height 14
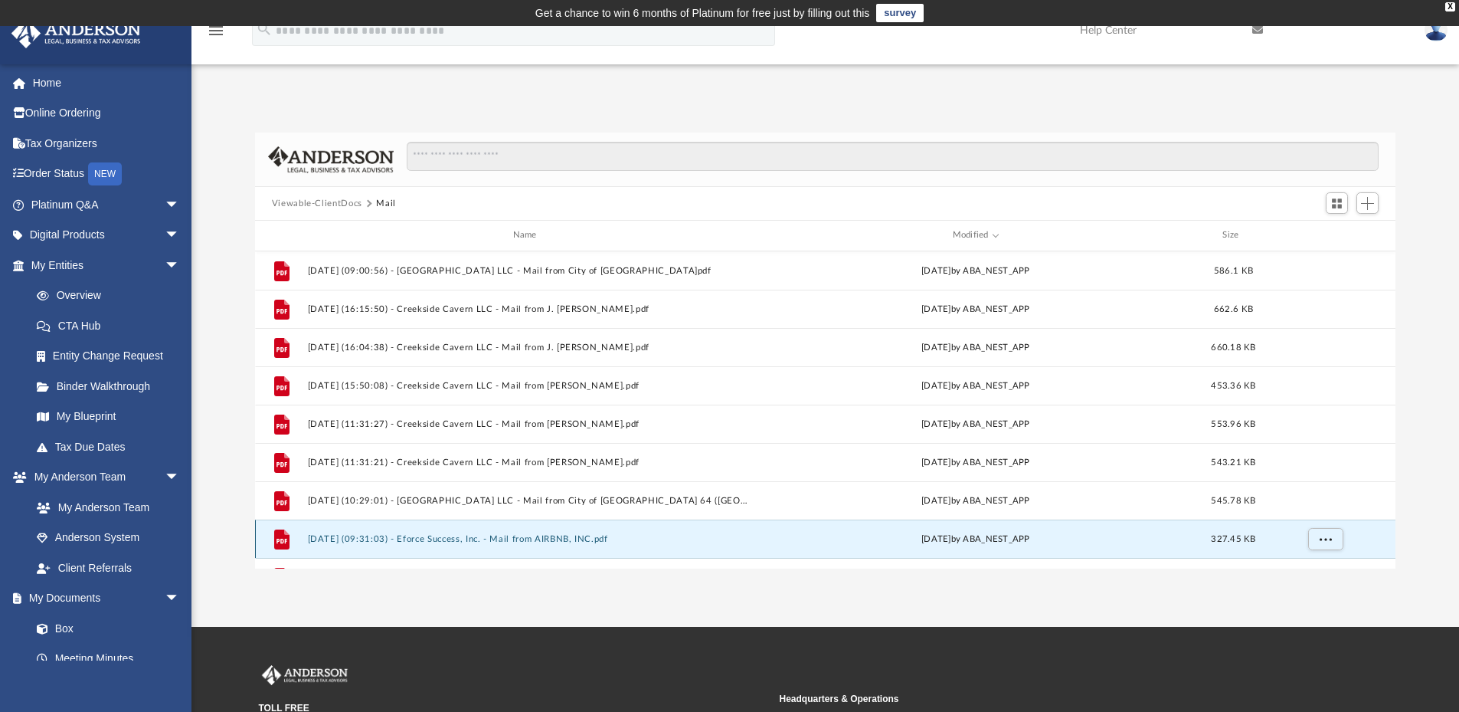
click at [586, 539] on button "2025.02.06 (09:31:03) - Eforce Success, Inc. - Mail from AIRBNB, INC.pdf" at bounding box center [527, 539] width 441 height 10
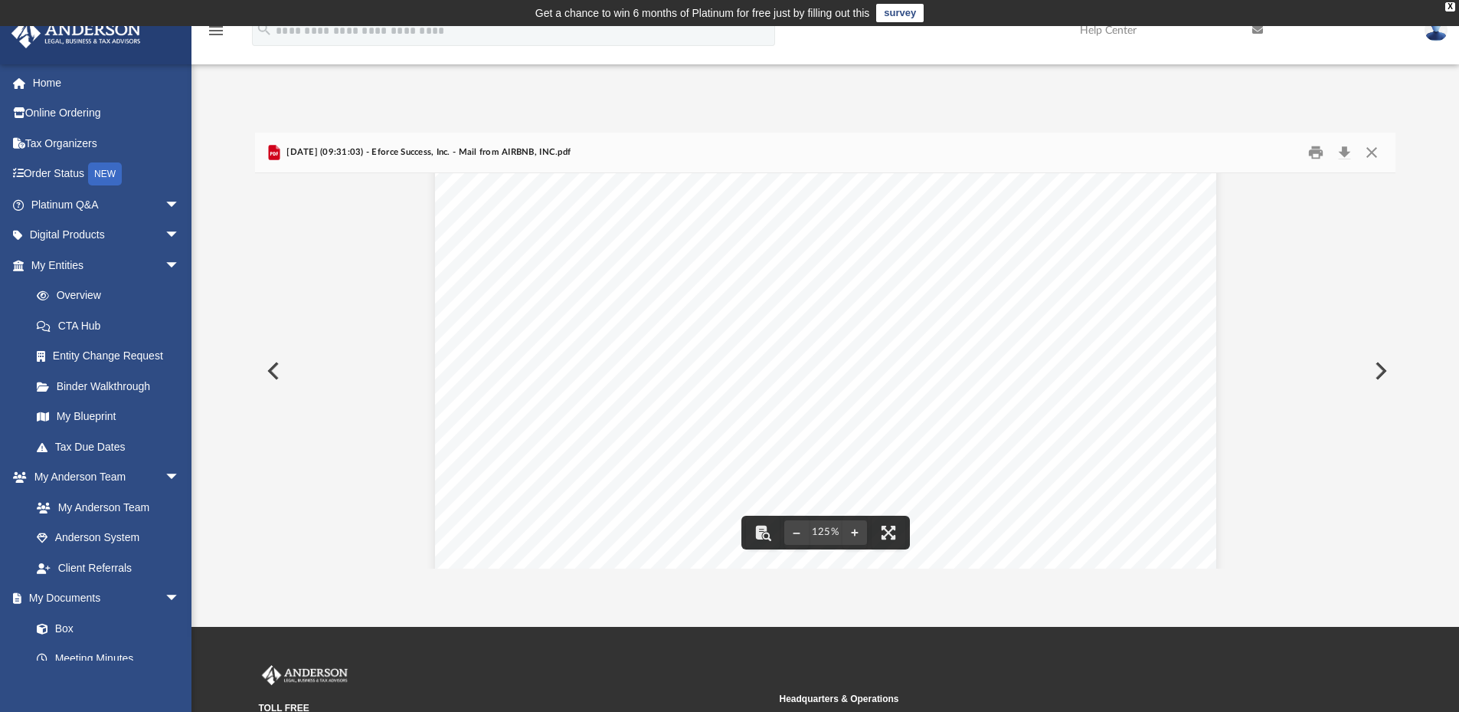
scroll to position [383, 0]
click at [1351, 154] on button "Download" at bounding box center [1345, 153] width 28 height 24
click at [1004, 40] on div "menu search Site Menu add tlim@eforcesuccess.com My Profile Reset Password Logo…" at bounding box center [729, 37] width 1436 height 52
click at [1376, 152] on button "Close" at bounding box center [1372, 153] width 28 height 24
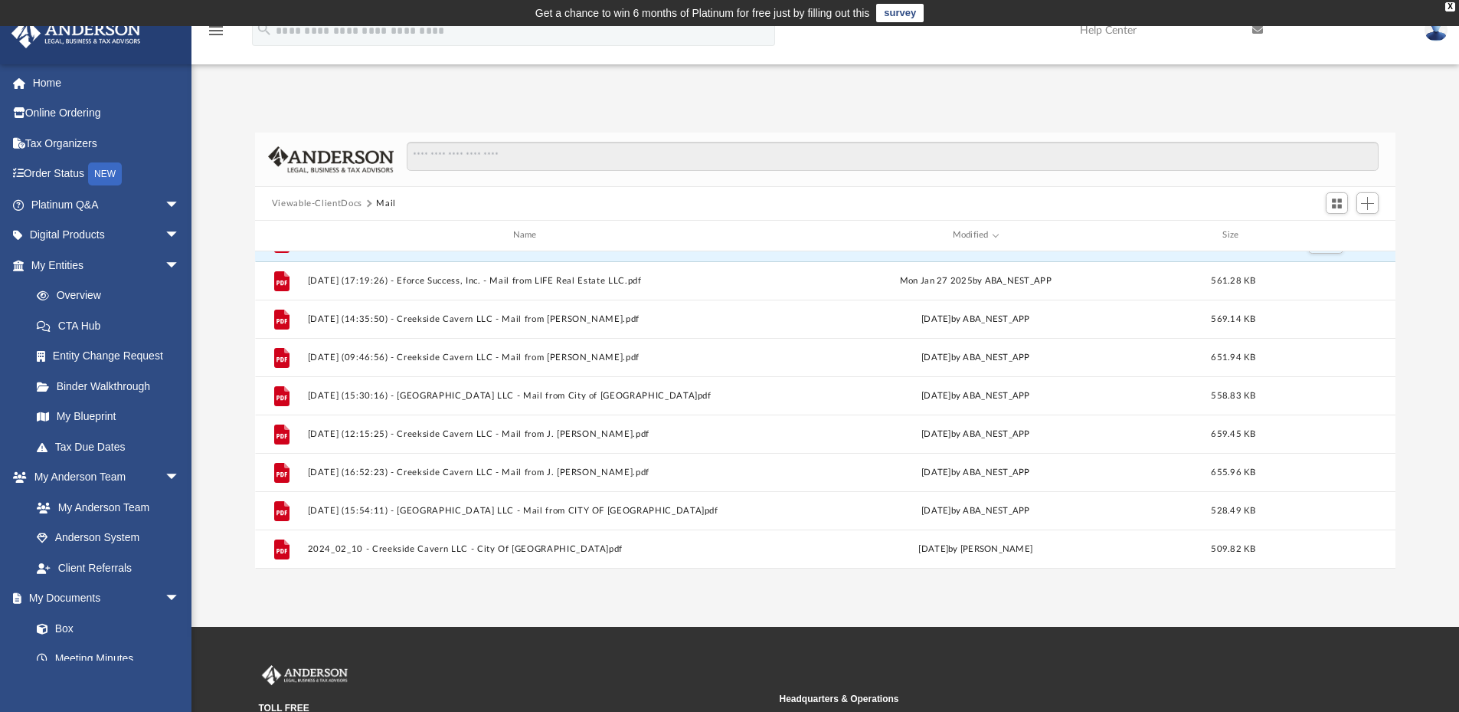
scroll to position [306, 0]
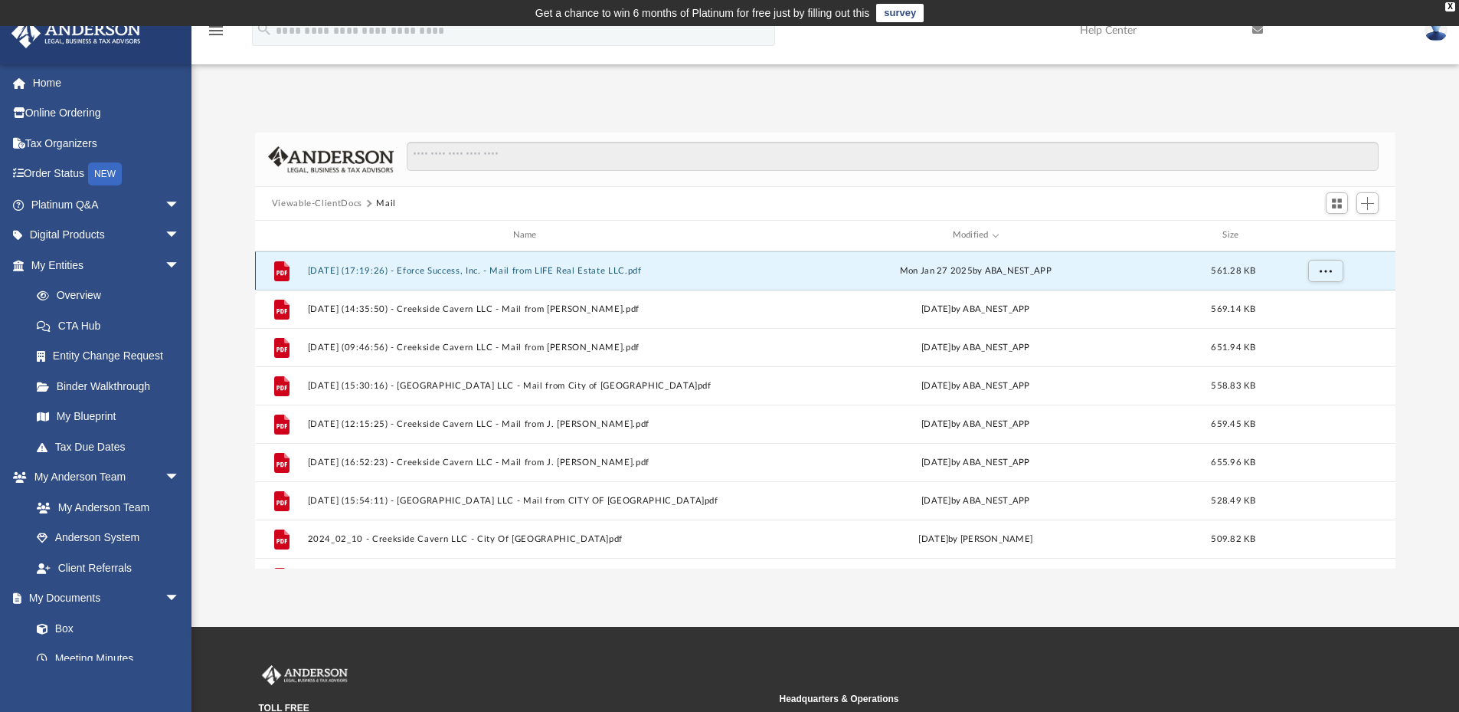
click at [568, 273] on button "2025.01.27 (17:19:26) - Eforce Success, Inc. - Mail from LIFE Real Estate LLC.p…" at bounding box center [527, 271] width 441 height 10
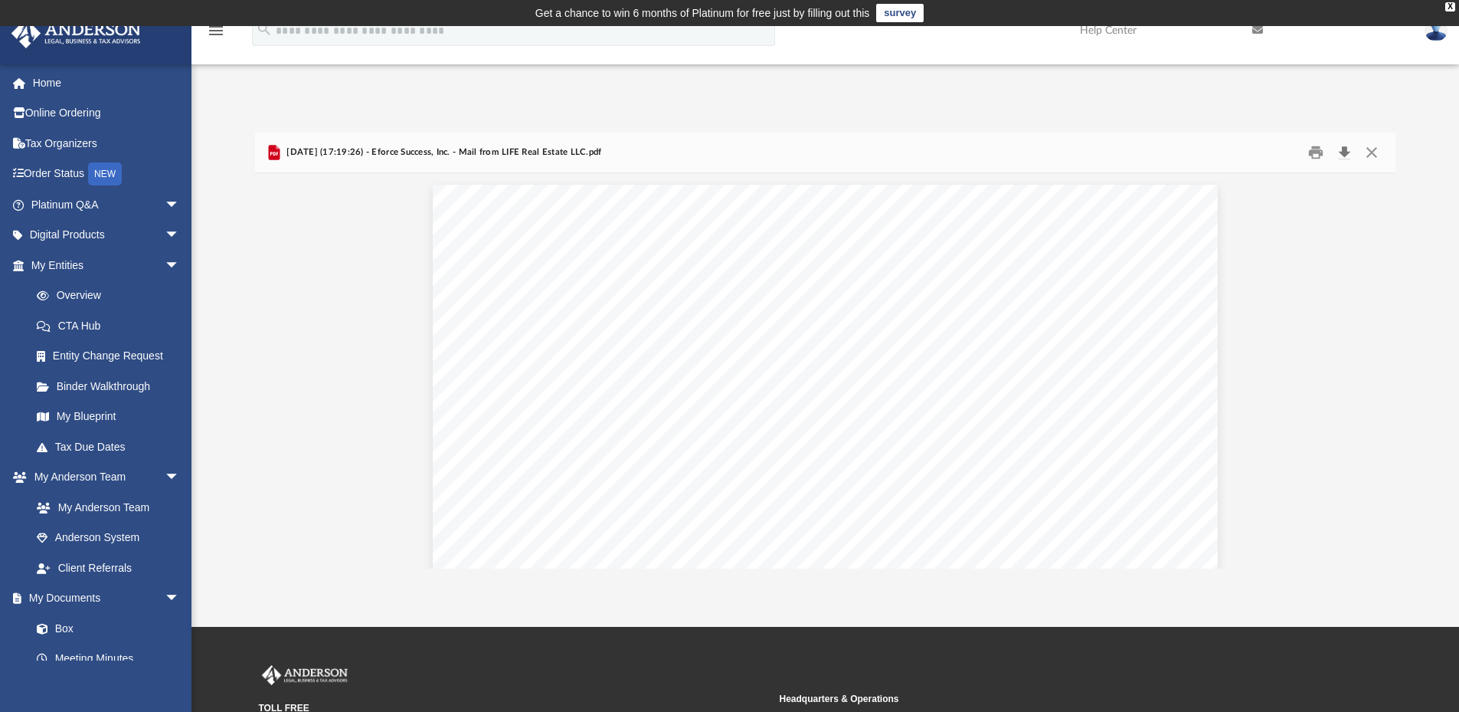
click at [1344, 153] on button "Download" at bounding box center [1345, 153] width 28 height 24
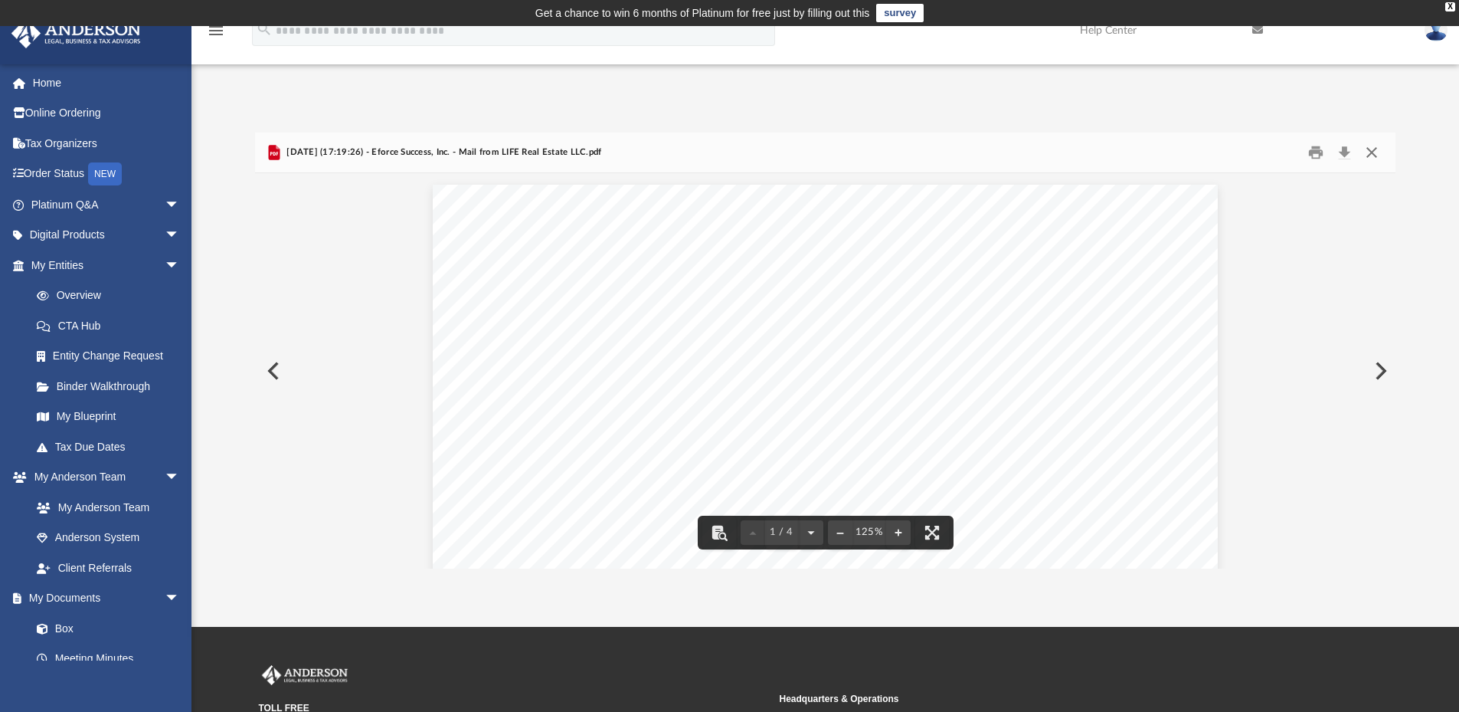
click at [1372, 149] on button "Close" at bounding box center [1372, 153] width 28 height 24
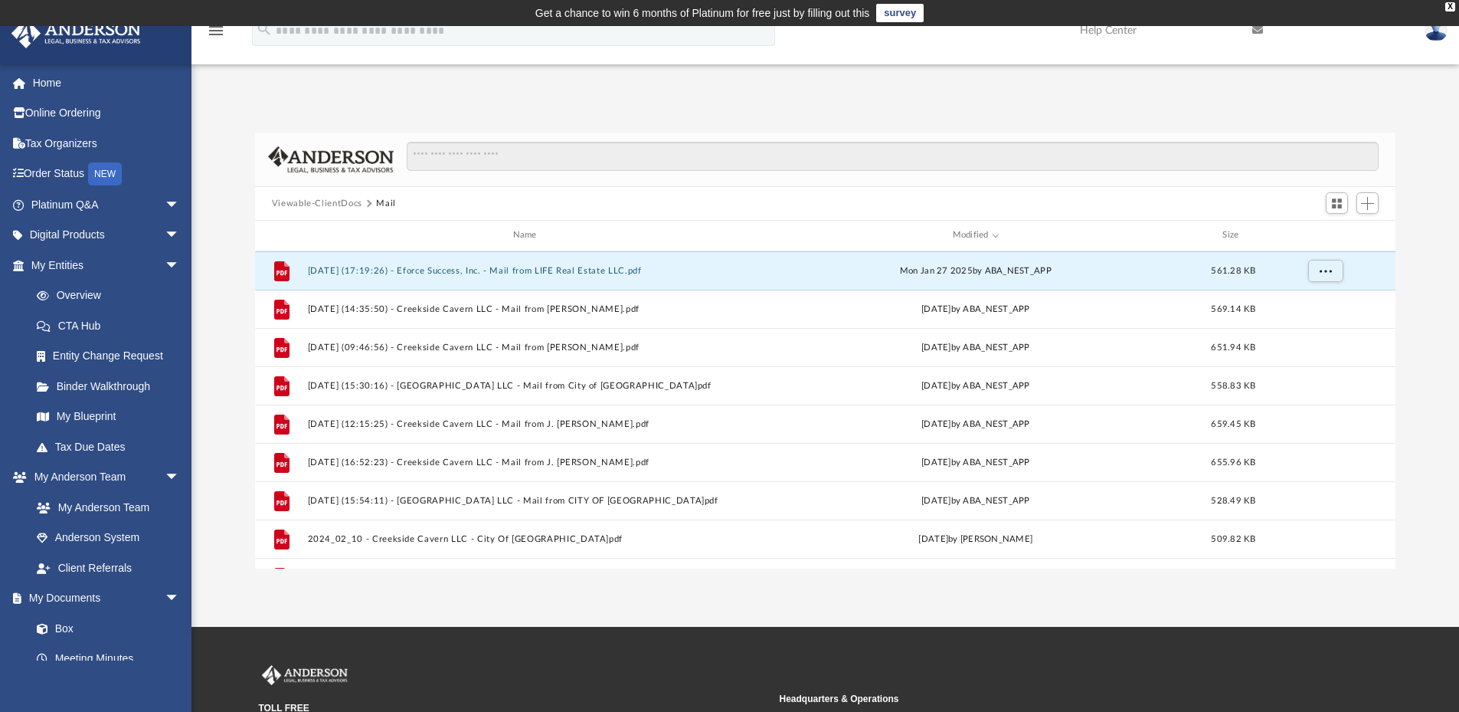
click at [306, 99] on div "App tucklim@gmail.com Sign Out tlim@eforcesuccess.com Home Online Ordering Tax …" at bounding box center [729, 326] width 1459 height 484
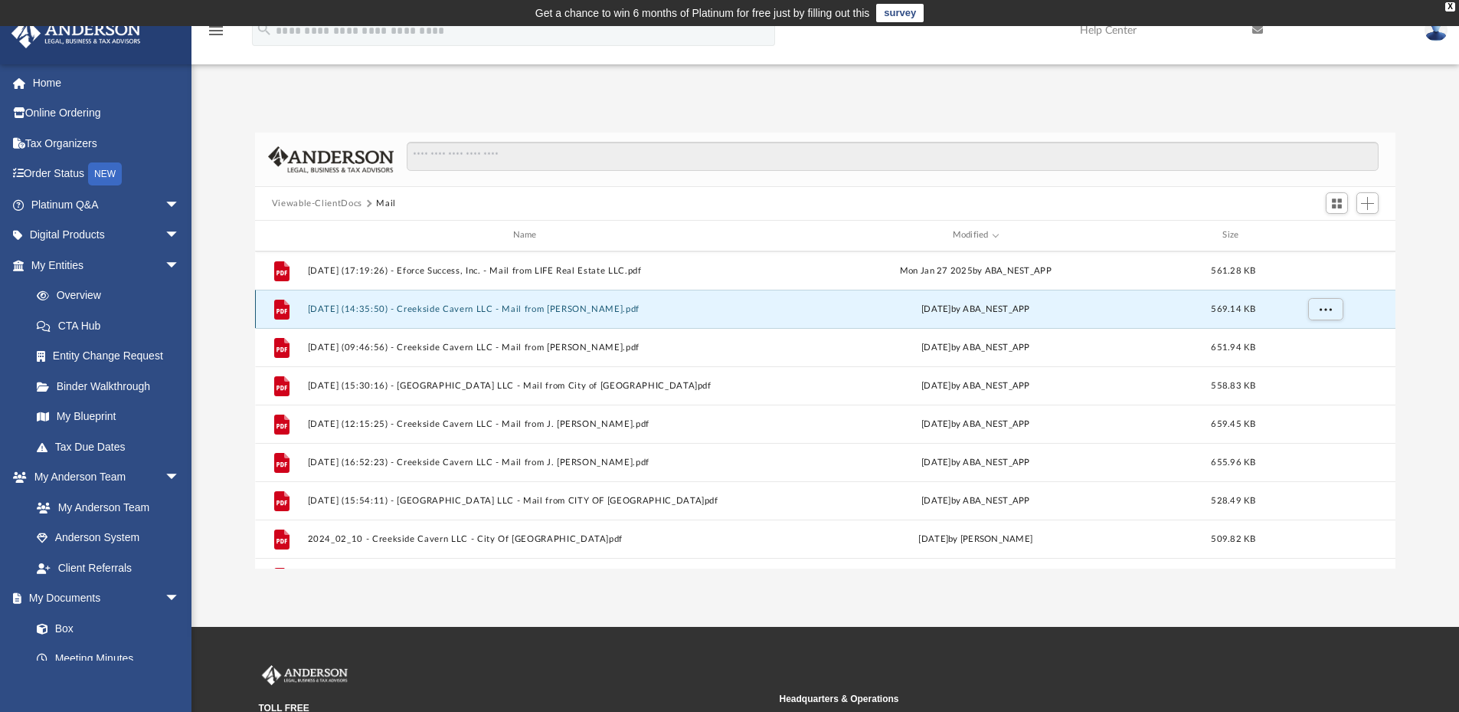
click at [627, 310] on button "2025.01.09 (14:35:50) - Creekside Cavern LLC - Mail from BRIANA JOHNSON.pdf" at bounding box center [527, 309] width 441 height 10
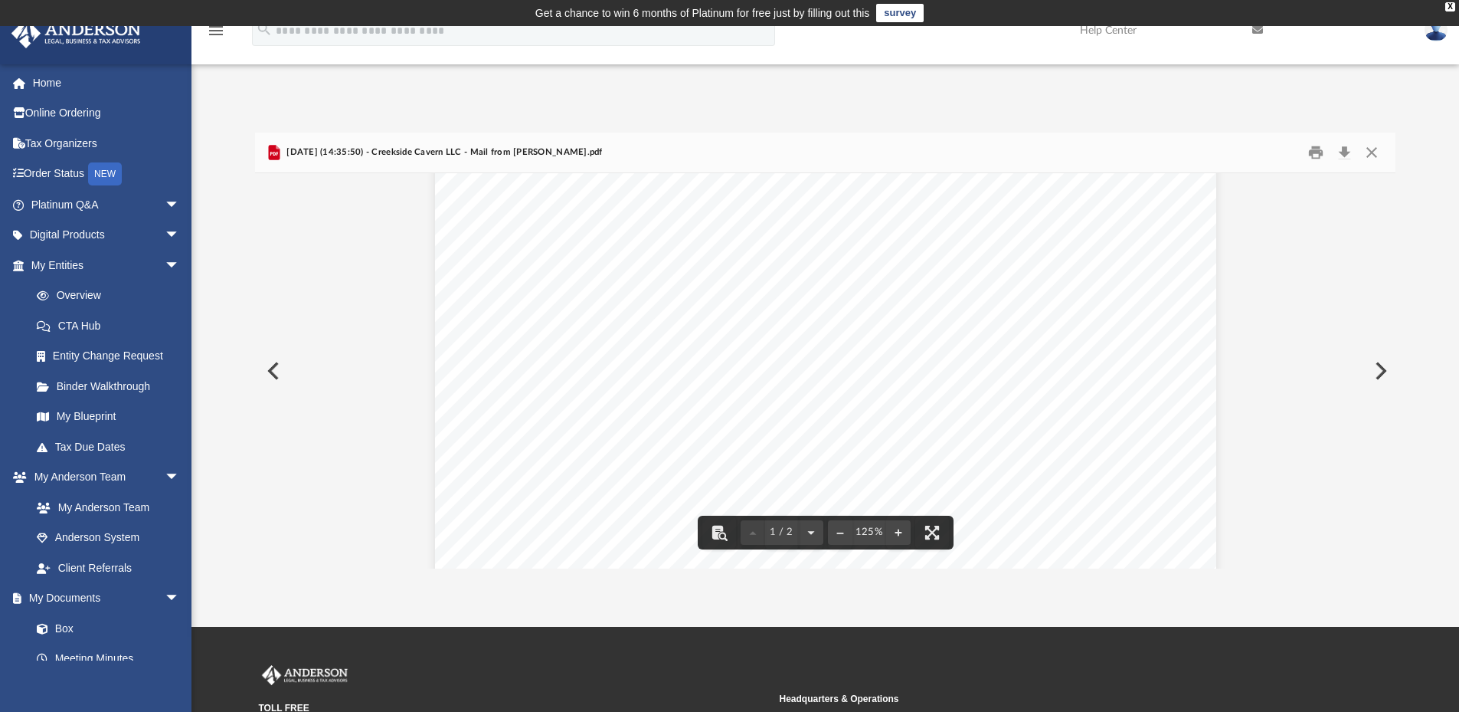
scroll to position [0, 0]
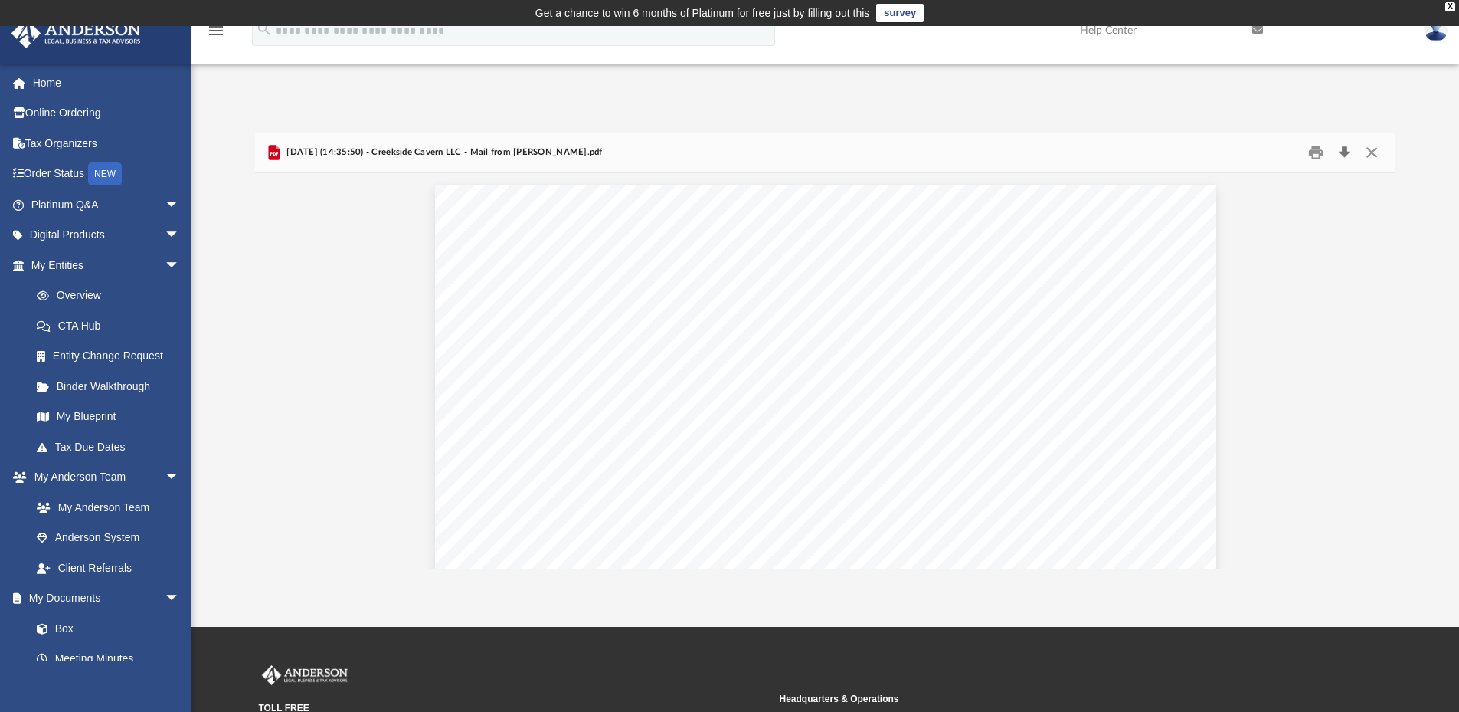
click at [1338, 149] on button "Download" at bounding box center [1345, 153] width 28 height 24
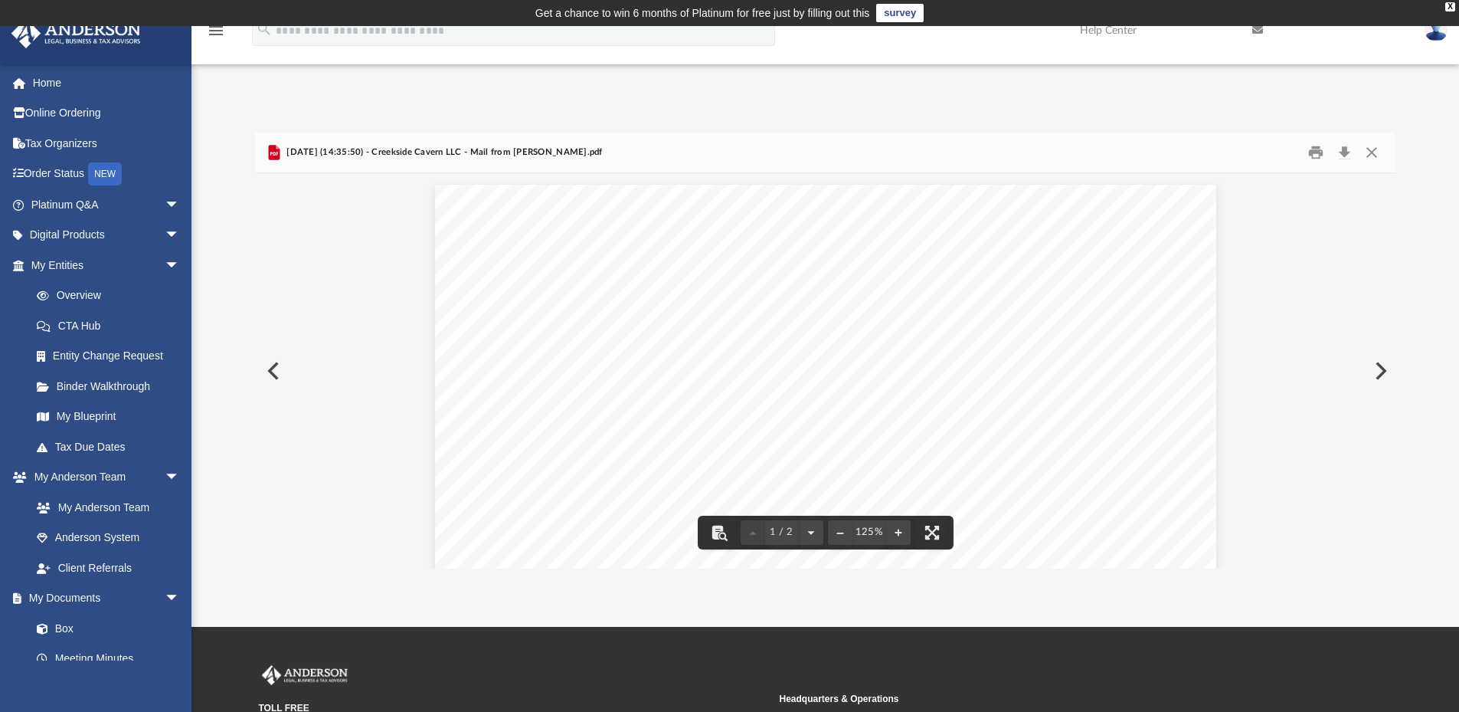
click at [861, 93] on div "App tucklim@gmail.com Sign Out tlim@eforcesuccess.com Home Online Ordering Tax …" at bounding box center [729, 326] width 1459 height 484
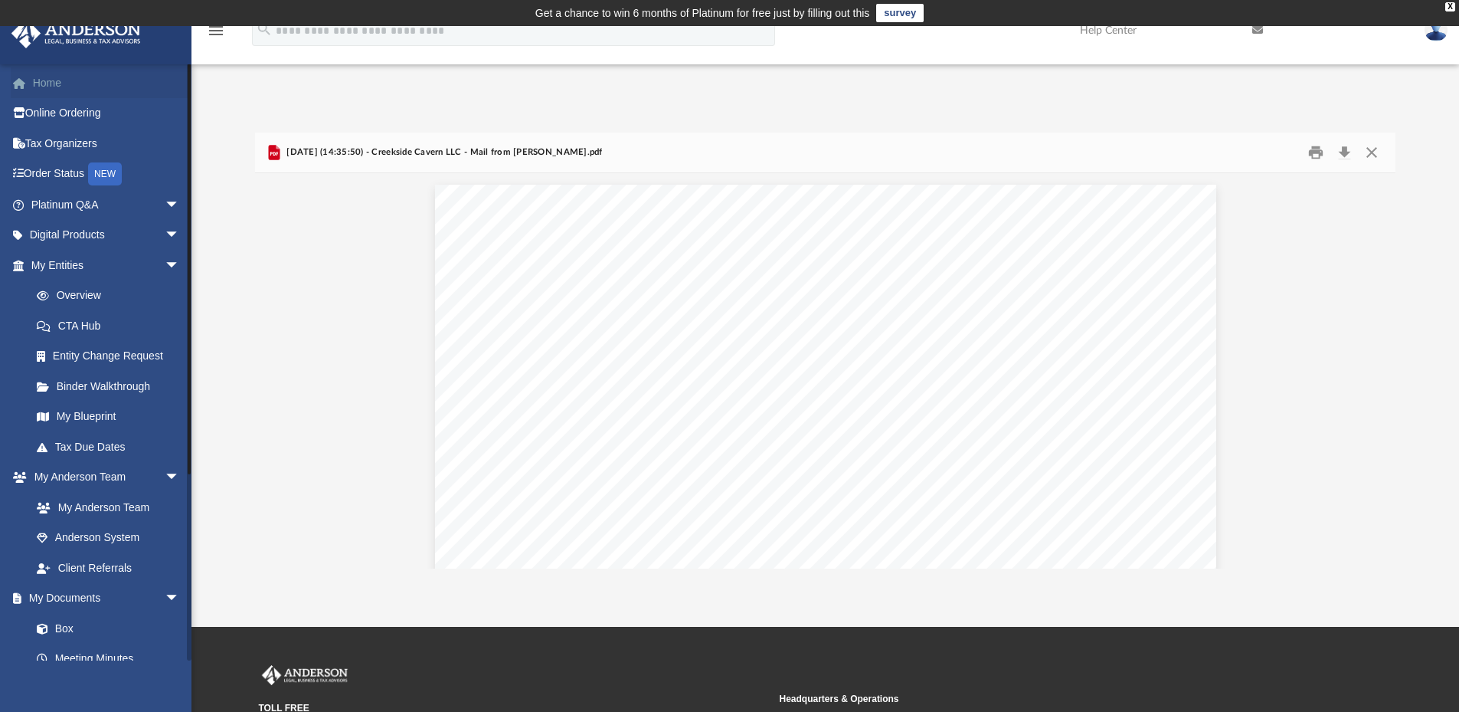
click at [57, 84] on link "Home" at bounding box center [107, 82] width 192 height 31
